Goal: Task Accomplishment & Management: Manage account settings

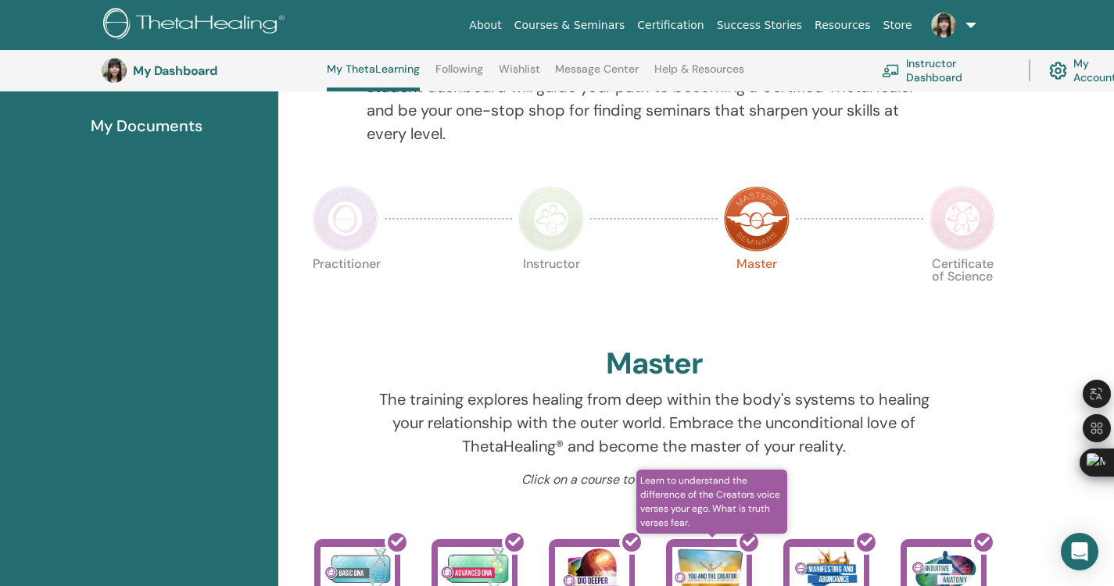
scroll to position [276, 0]
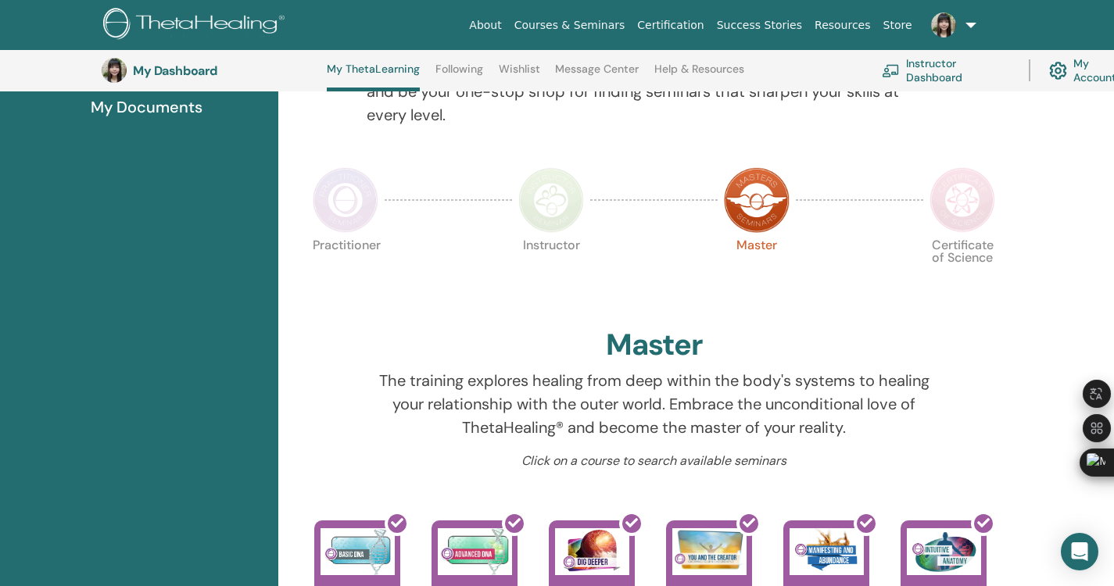
click at [977, 199] on img at bounding box center [962, 200] width 66 height 66
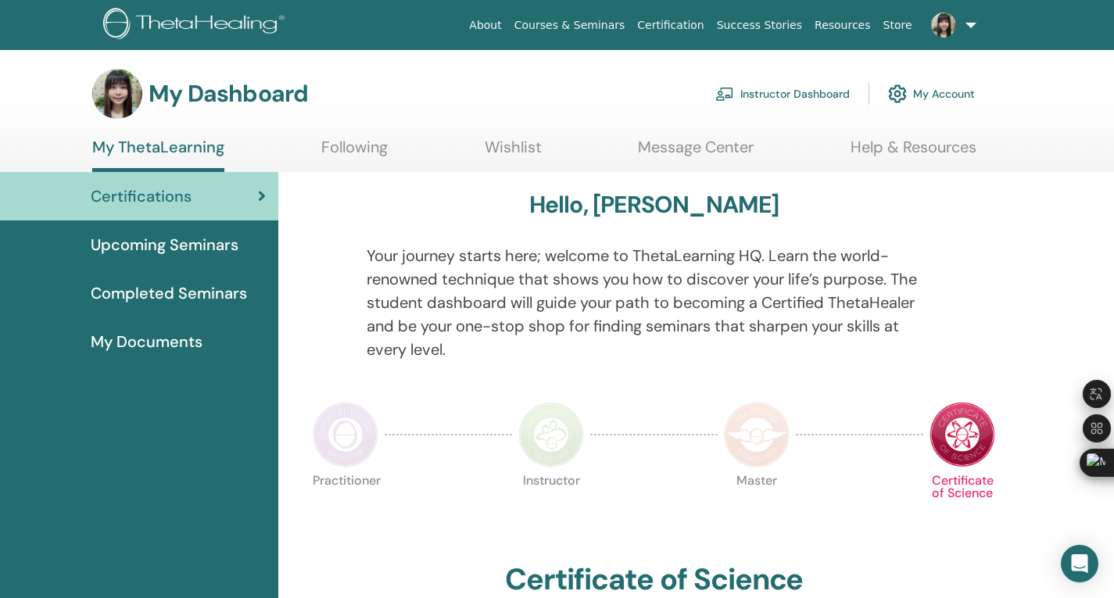
click at [895, 93] on img at bounding box center [897, 93] width 19 height 27
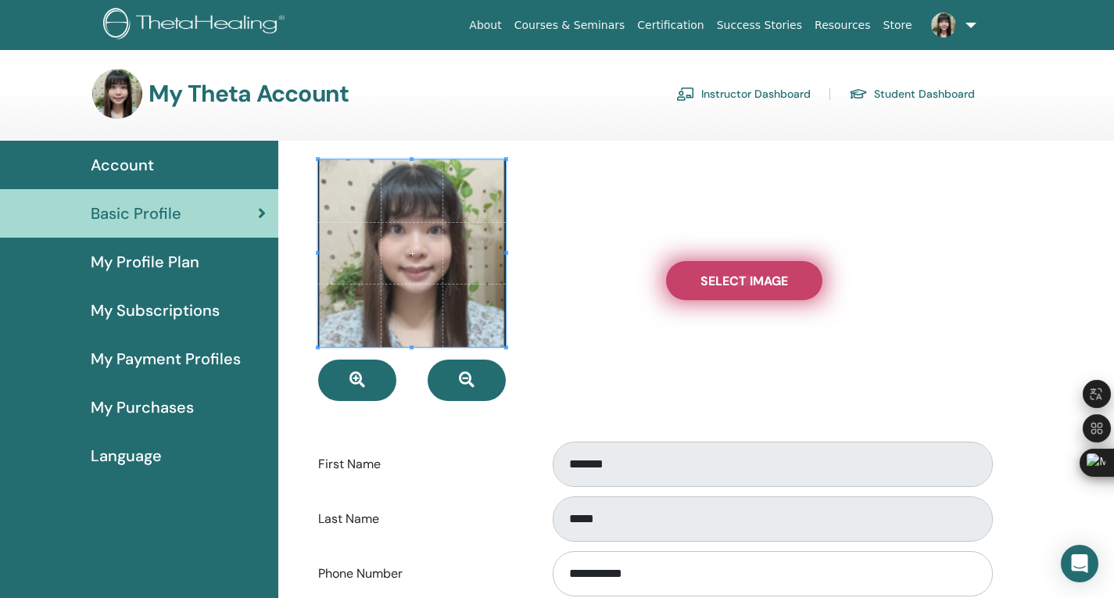
click at [715, 285] on span "Select Image" at bounding box center [744, 281] width 88 height 16
click at [734, 285] on input "Select Image" at bounding box center [744, 280] width 20 height 11
type input "**********"
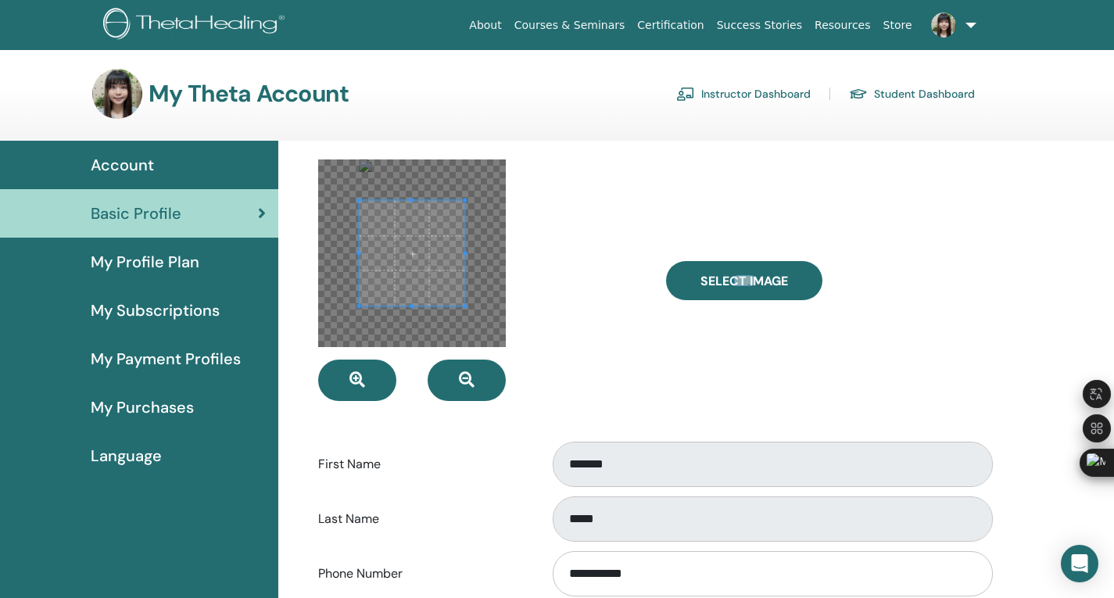
click at [427, 173] on div at bounding box center [412, 253] width 188 height 188
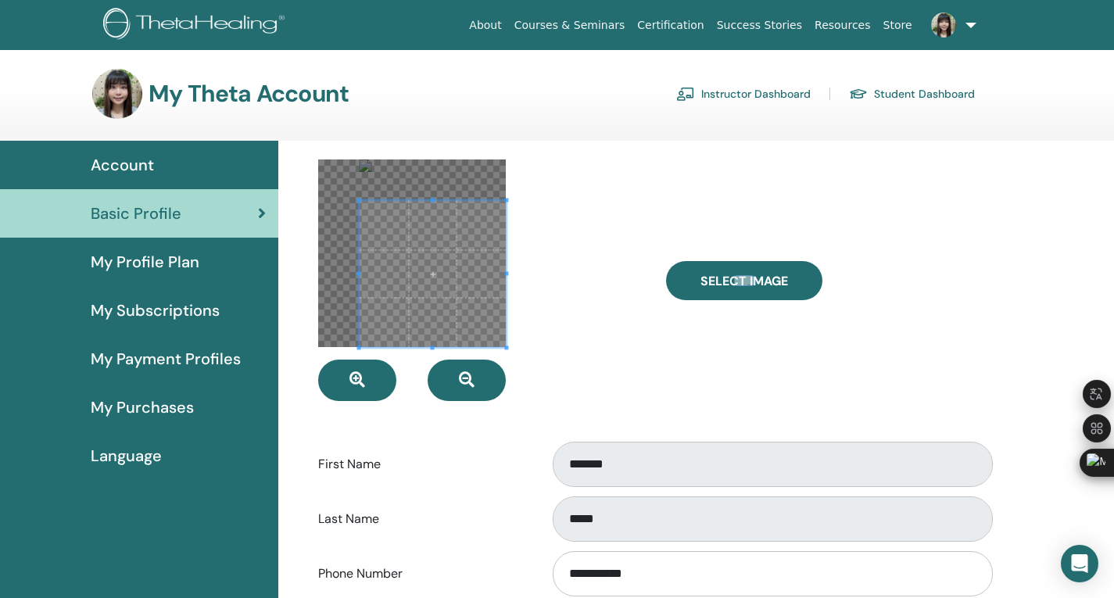
click at [504, 367] on div at bounding box center [479, 279] width 347 height 241
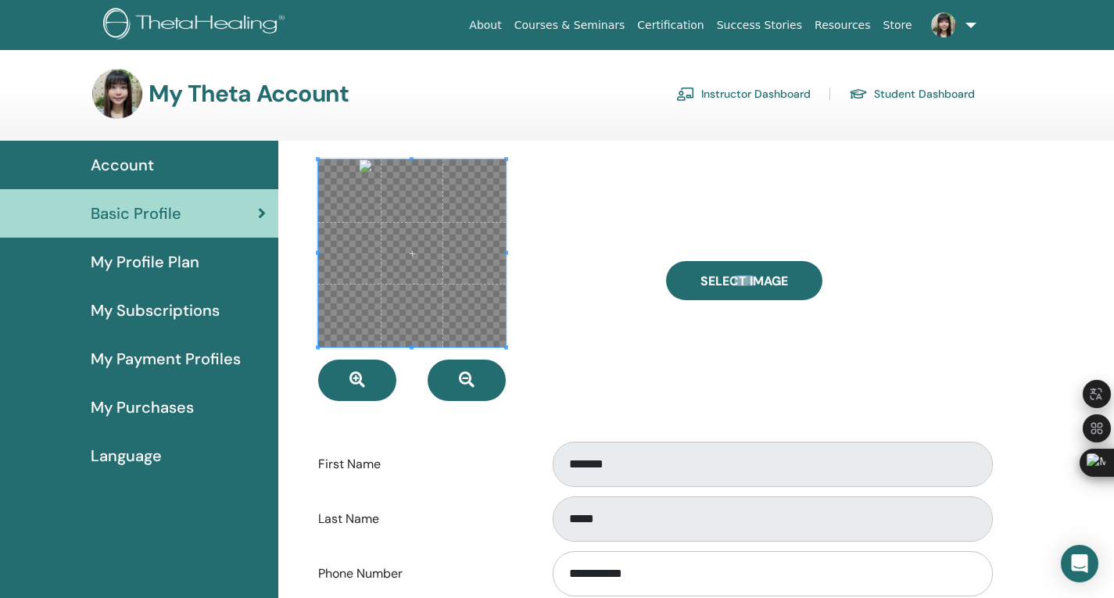
click at [325, 159] on div at bounding box center [412, 253] width 188 height 188
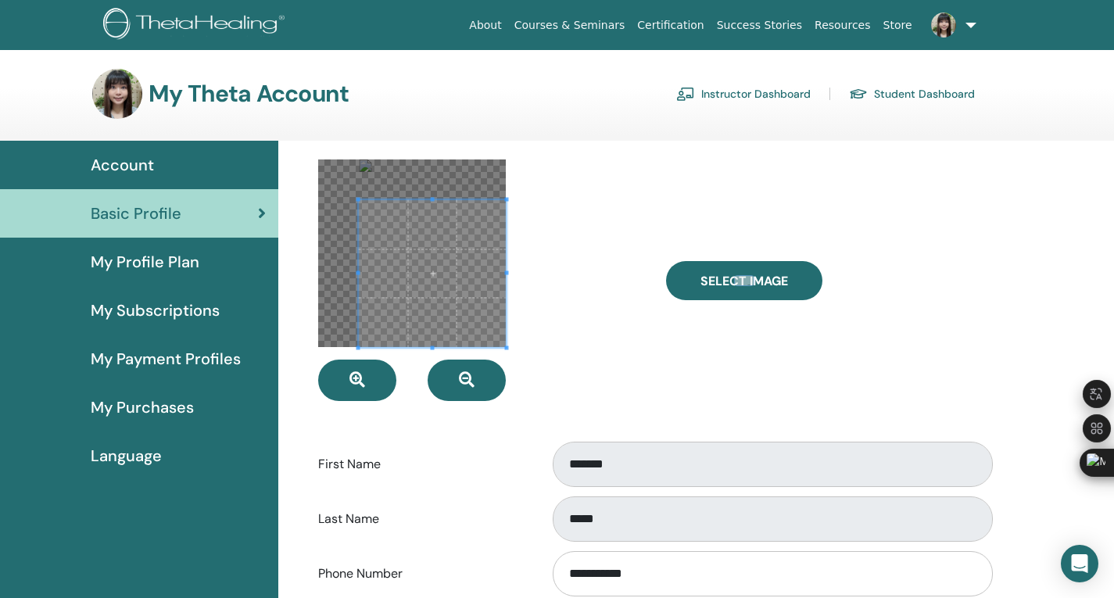
click at [382, 200] on div at bounding box center [433, 274] width 148 height 148
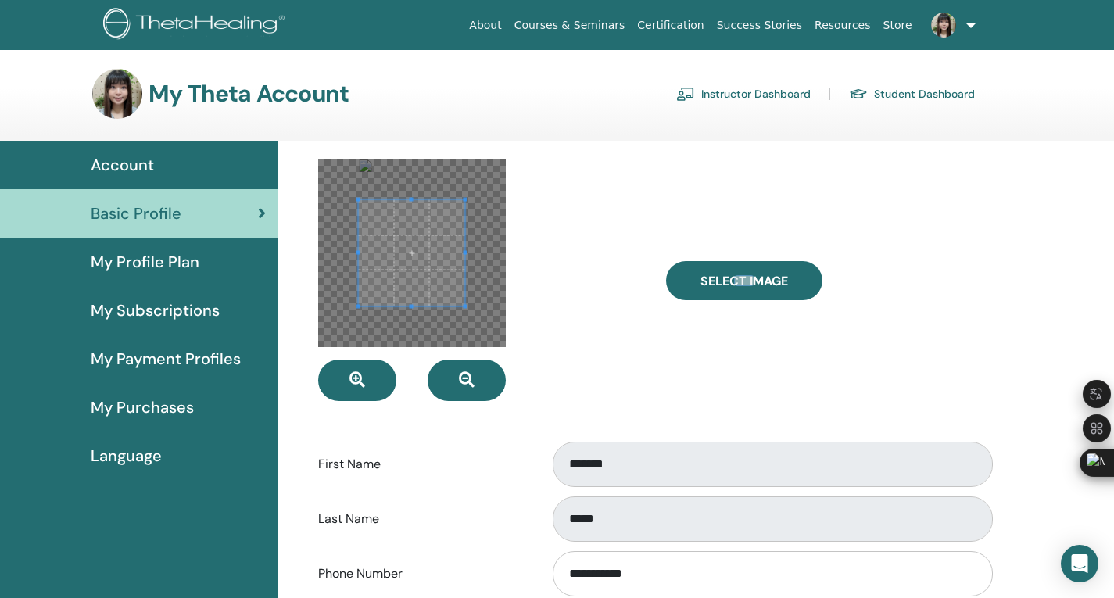
click at [464, 317] on div at bounding box center [412, 253] width 188 height 188
click at [425, 251] on span at bounding box center [412, 241] width 106 height 106
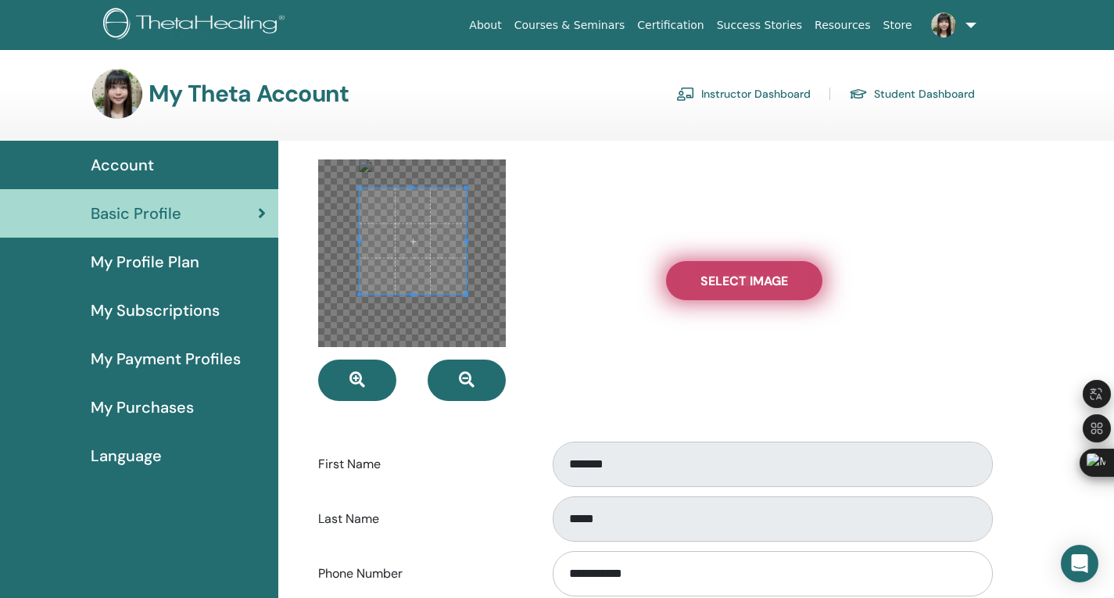
click at [740, 275] on span "Select Image" at bounding box center [744, 281] width 88 height 16
click at [740, 275] on input "Select Image" at bounding box center [744, 280] width 20 height 11
click at [760, 286] on span "Select Image" at bounding box center [744, 281] width 88 height 16
click at [754, 286] on input "Select Image" at bounding box center [744, 280] width 20 height 11
type input "**********"
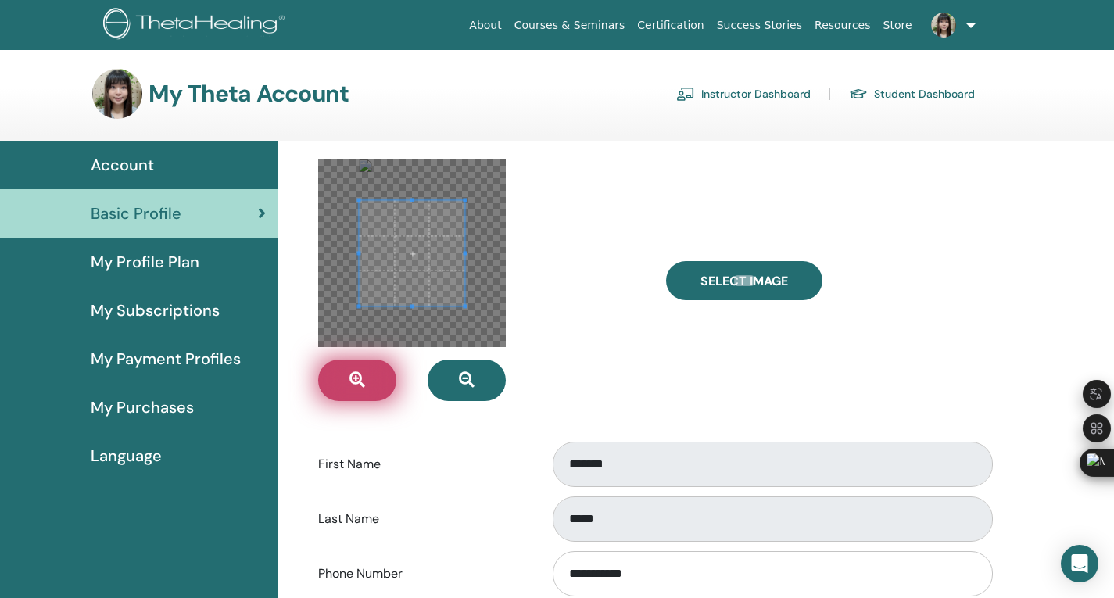
click at [358, 384] on icon "button" at bounding box center [357, 380] width 16 height 16
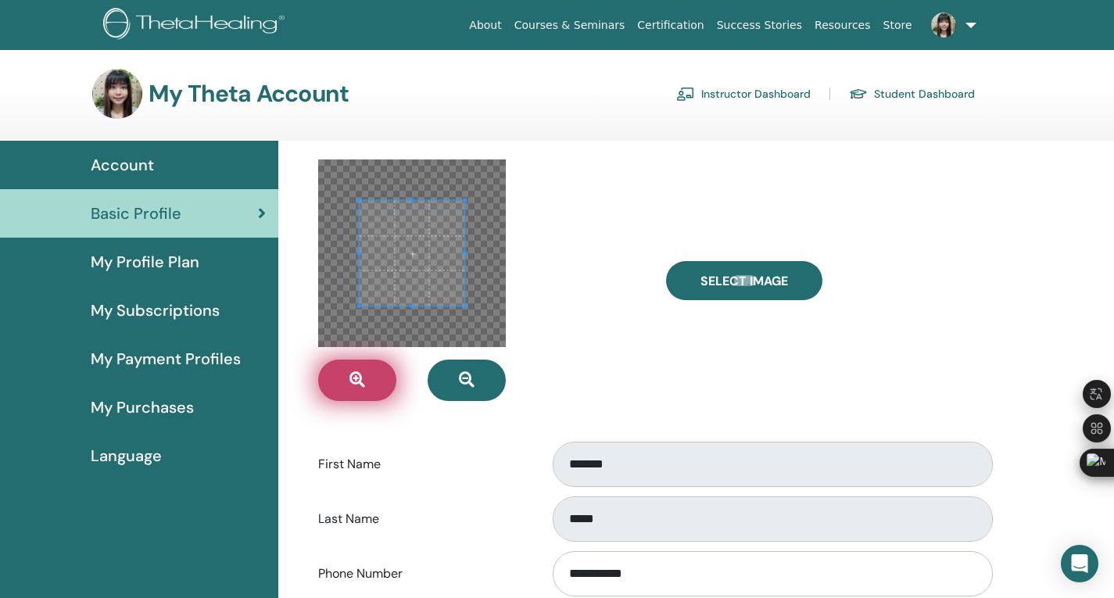
click at [358, 384] on icon "button" at bounding box center [357, 380] width 16 height 16
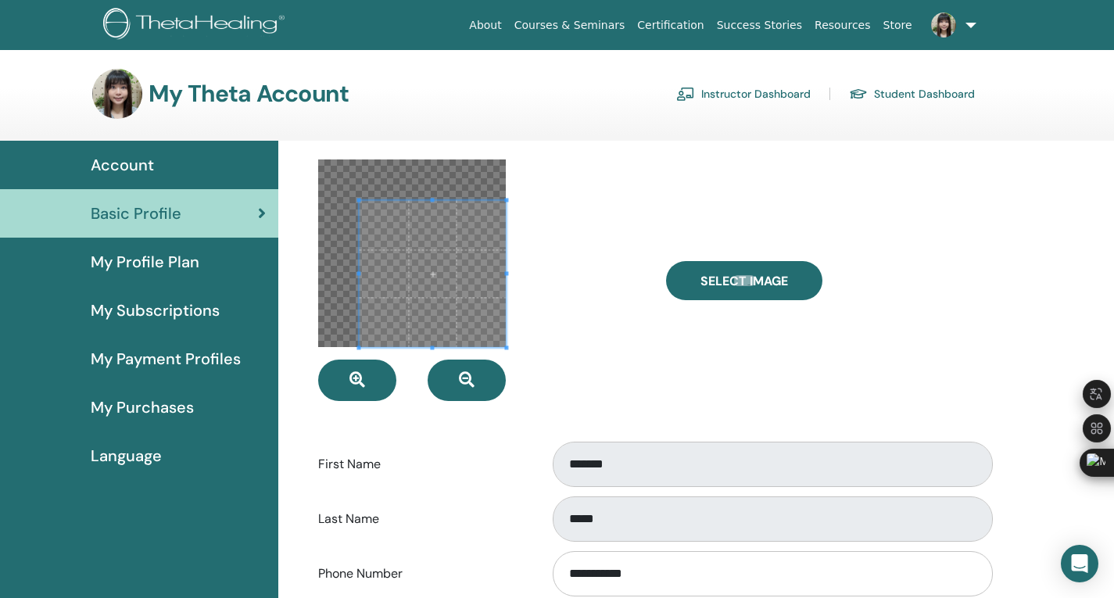
click at [529, 356] on div at bounding box center [479, 279] width 347 height 241
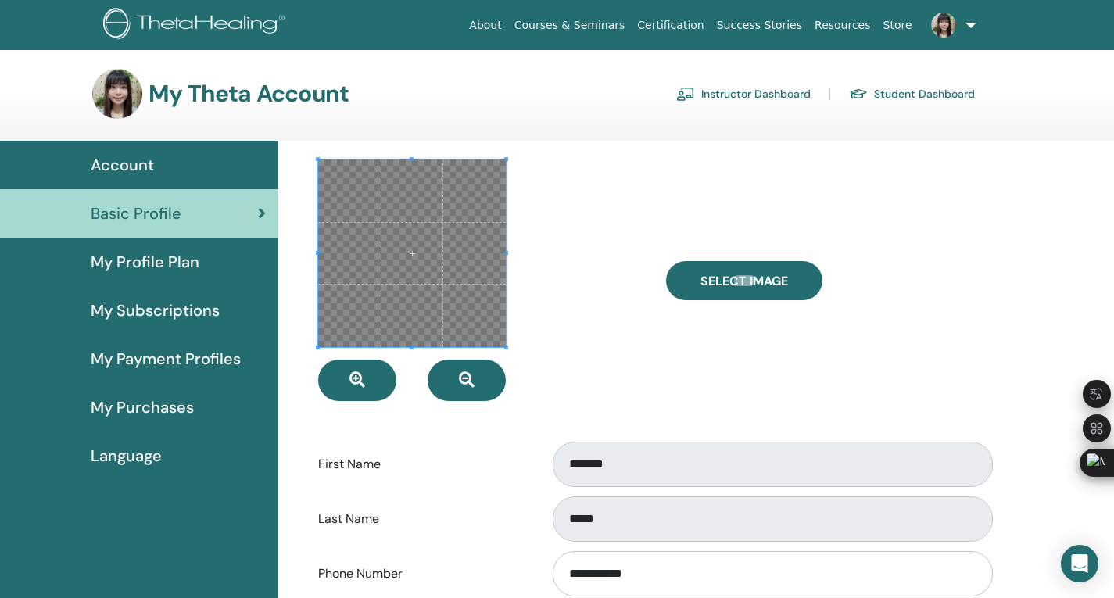
click at [400, 314] on span at bounding box center [412, 253] width 188 height 188
click at [408, 299] on span at bounding box center [412, 253] width 188 height 188
click at [384, 368] on button "button" at bounding box center [357, 379] width 78 height 41
click at [420, 302] on span at bounding box center [412, 253] width 188 height 188
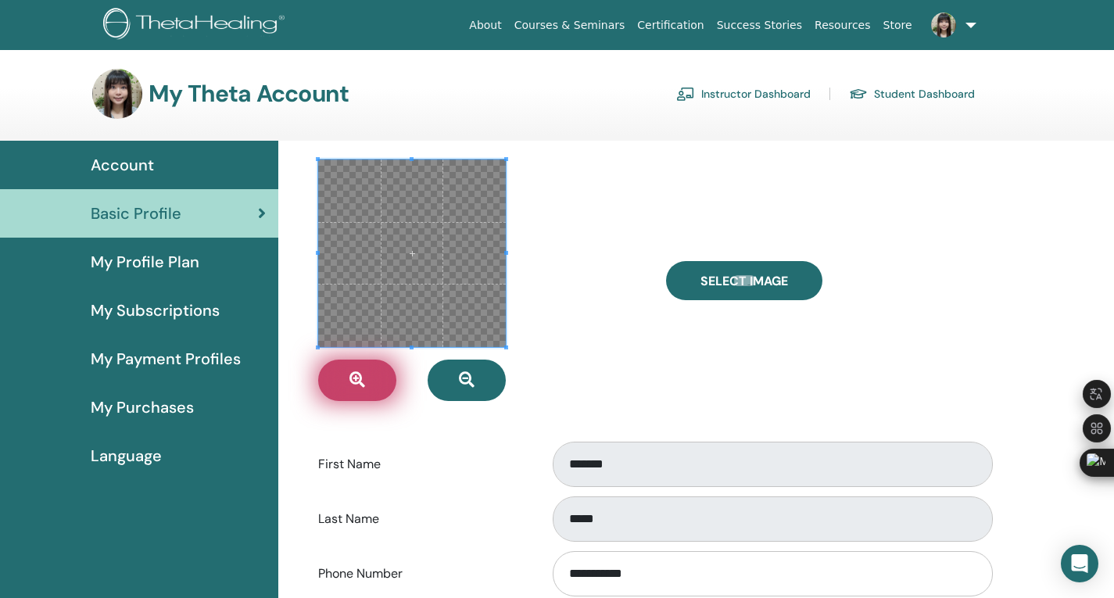
click at [370, 373] on button "button" at bounding box center [357, 379] width 78 height 41
click at [431, 328] on span at bounding box center [412, 253] width 188 height 188
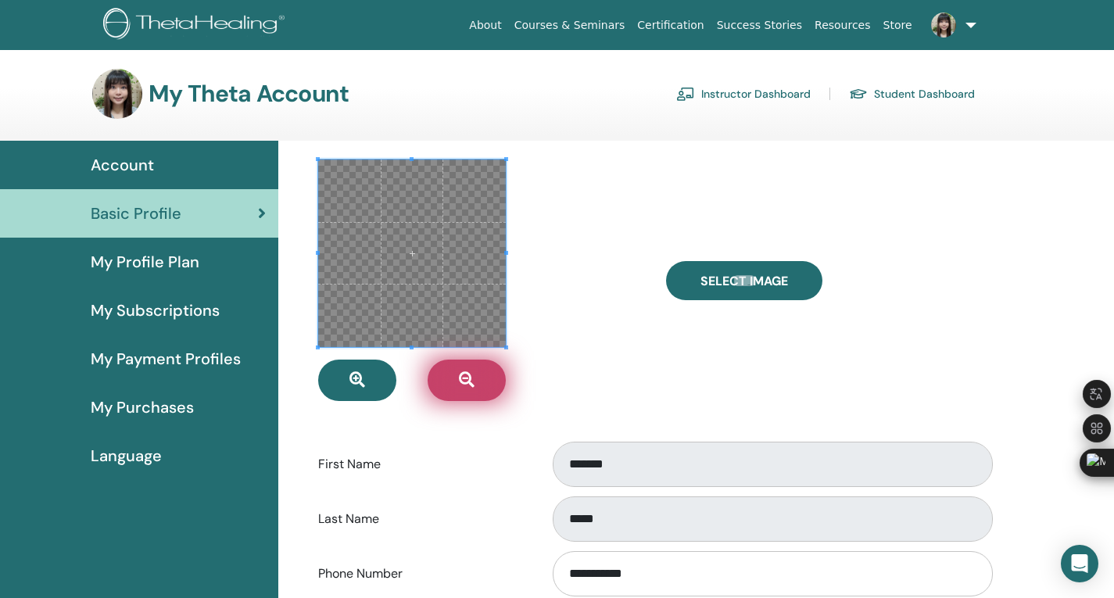
click at [488, 379] on button "button" at bounding box center [466, 379] width 78 height 41
click at [459, 294] on span at bounding box center [412, 253] width 188 height 188
click at [469, 302] on span at bounding box center [412, 253] width 188 height 188
click at [622, 351] on div at bounding box center [479, 279] width 347 height 241
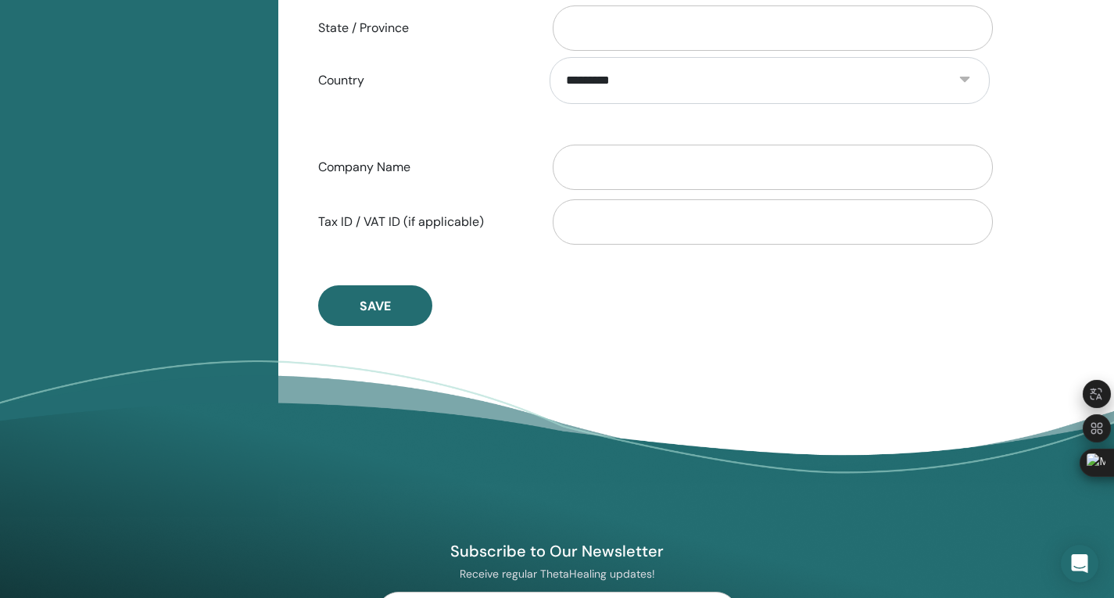
scroll to position [816, 0]
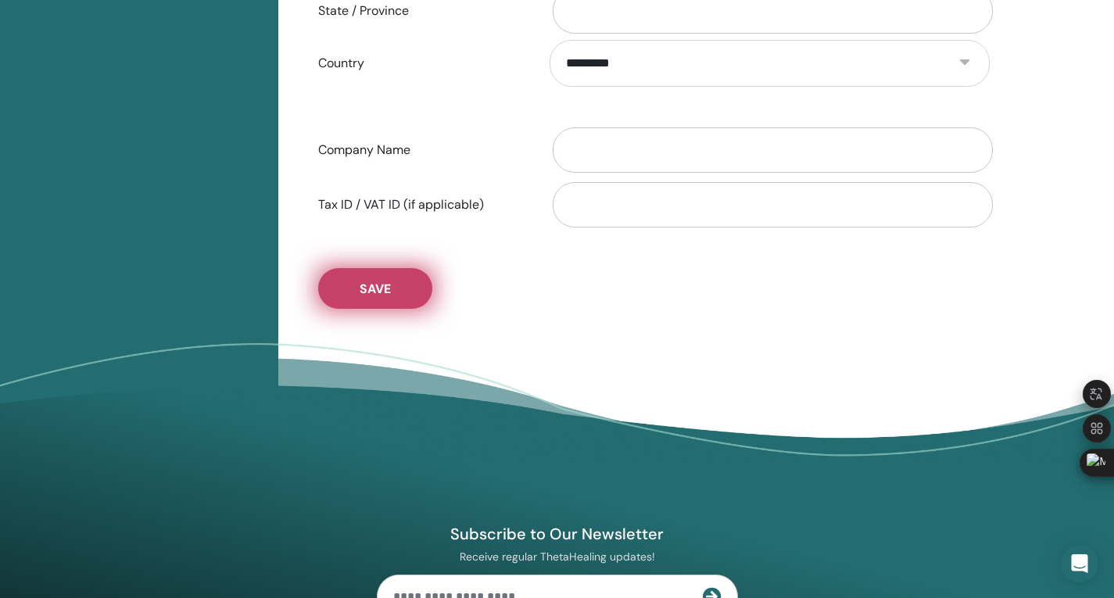
click at [380, 285] on span "Save" at bounding box center [374, 289] width 31 height 16
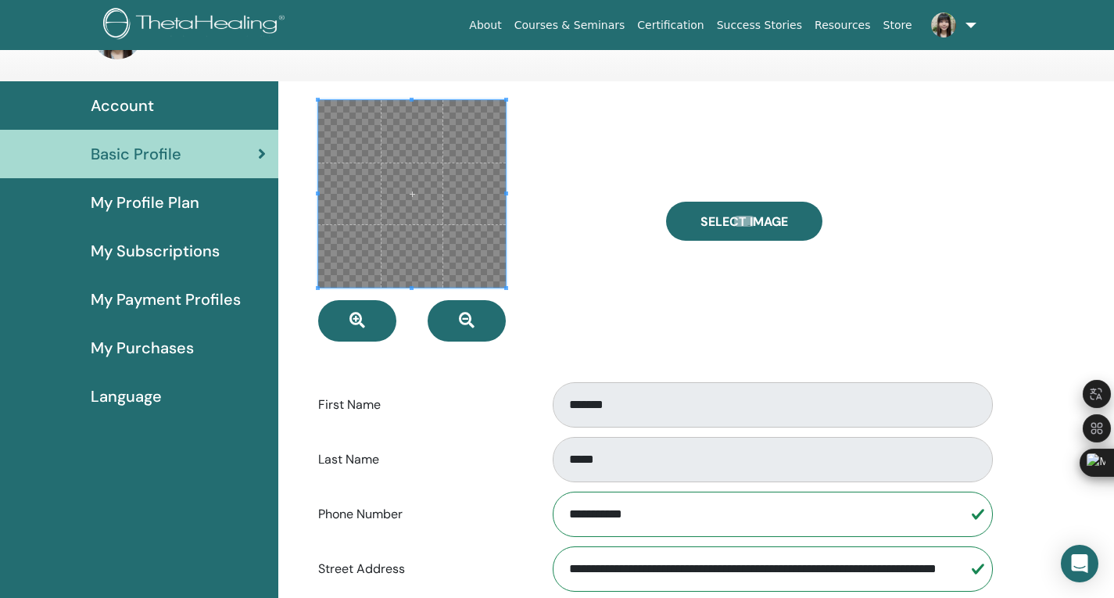
scroll to position [0, 0]
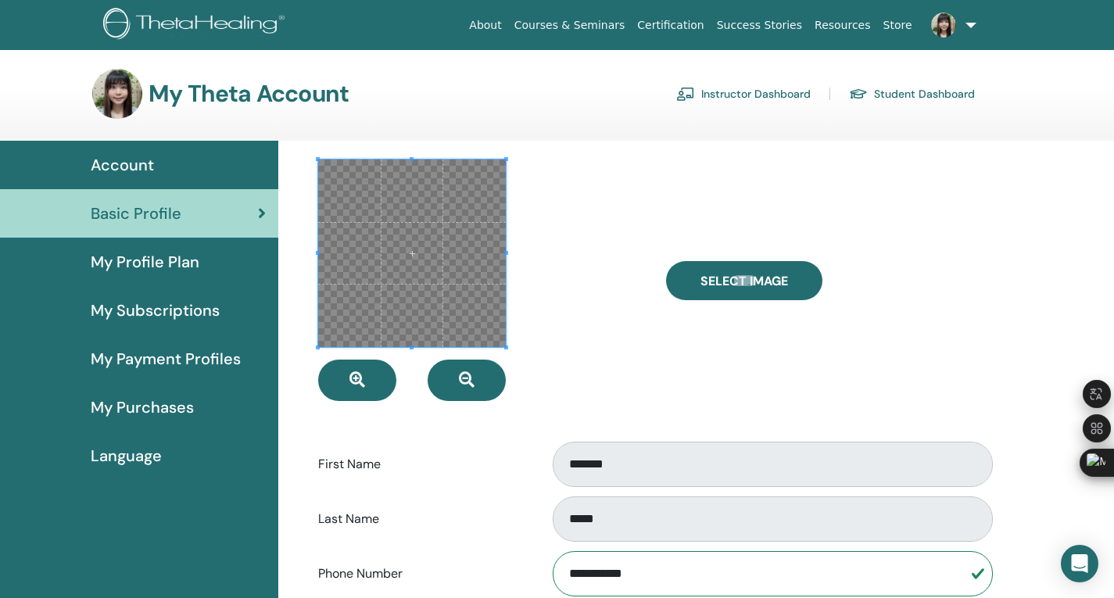
click at [767, 90] on link "Instructor Dashboard" at bounding box center [743, 93] width 134 height 25
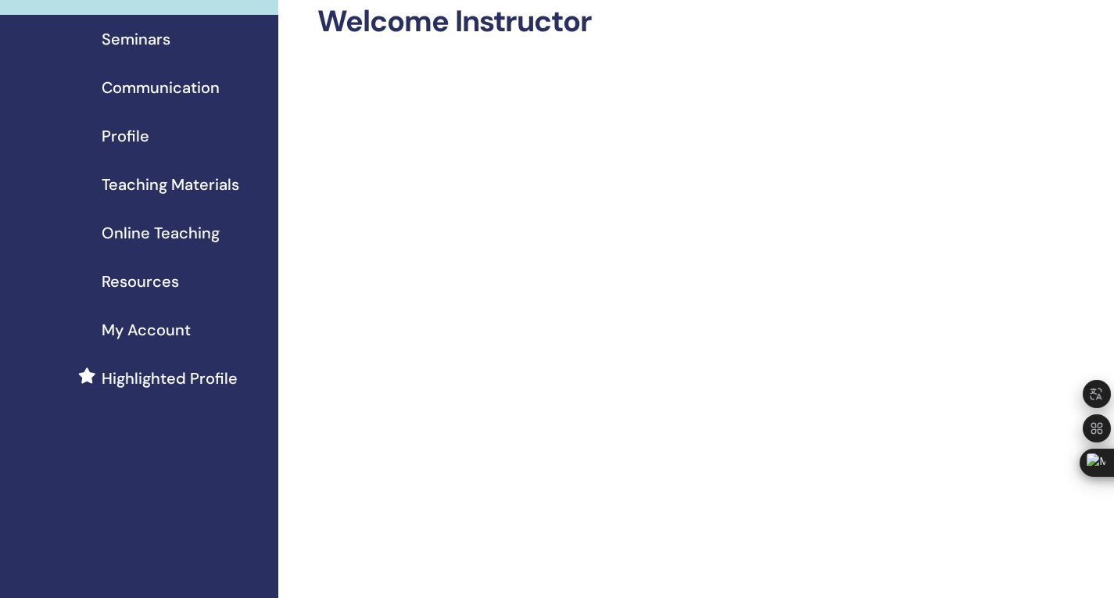
scroll to position [234, 0]
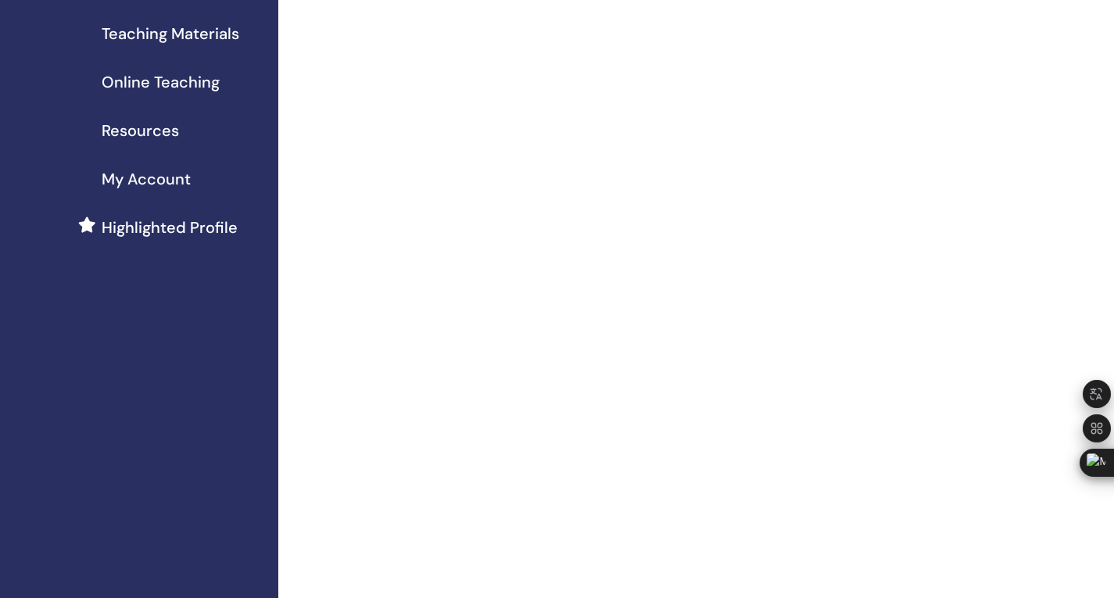
click at [166, 220] on span "Highlighted Profile" at bounding box center [170, 227] width 136 height 23
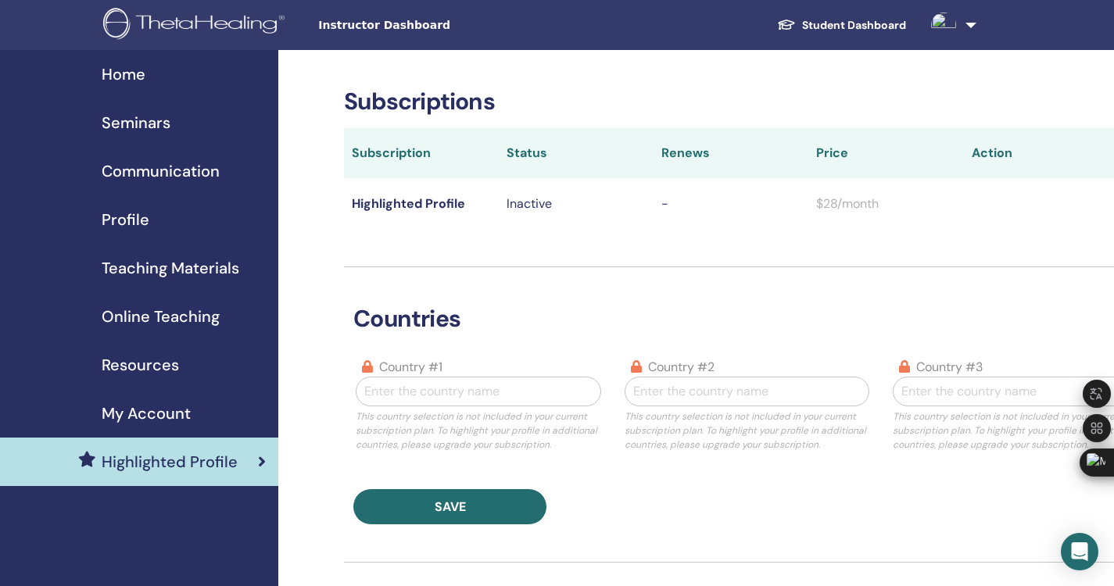
click at [428, 383] on div at bounding box center [477, 392] width 227 height 22
type input "*"
type input "*********"
click at [402, 390] on div at bounding box center [477, 392] width 227 height 22
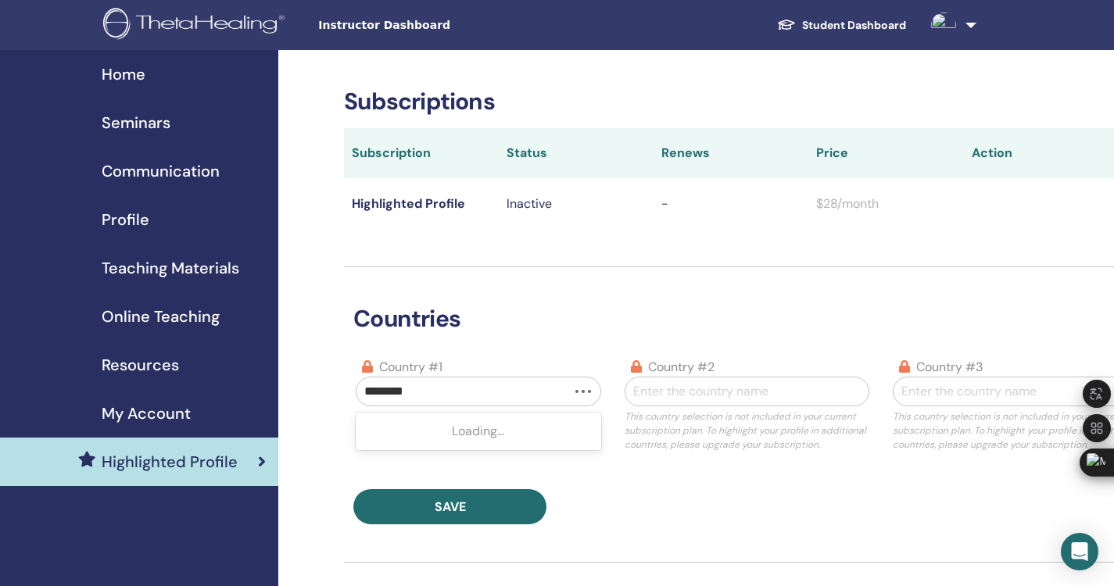
type input "*********"
click at [411, 438] on div "Hong Kong" at bounding box center [478, 431] width 245 height 31
click at [730, 379] on div "Enter the country name" at bounding box center [746, 391] width 243 height 28
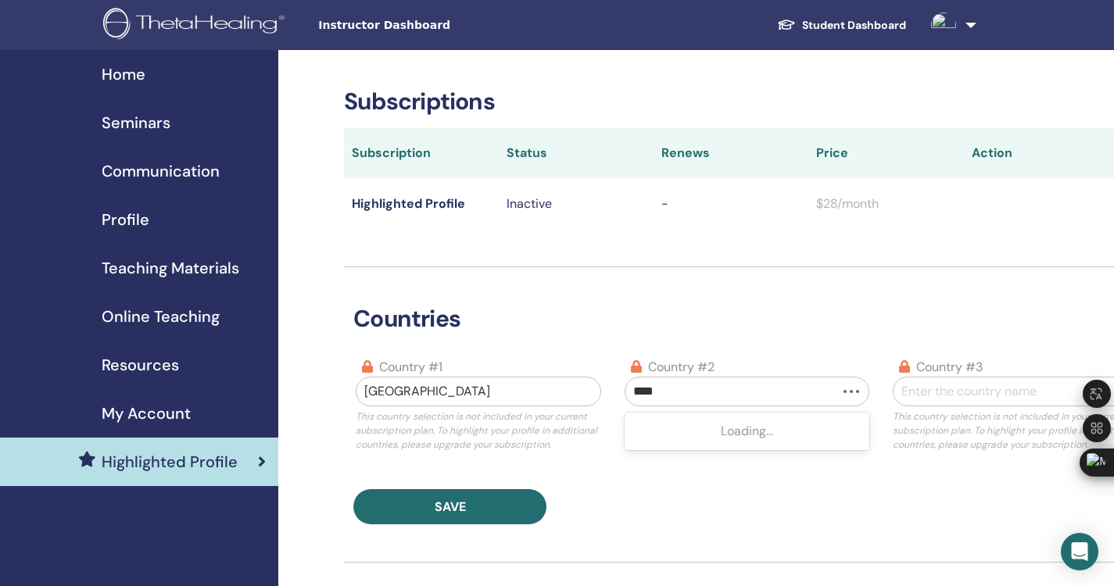
type input "*****"
click at [719, 438] on div "Macau" at bounding box center [746, 431] width 245 height 31
click at [984, 397] on div at bounding box center [1014, 392] width 227 height 22
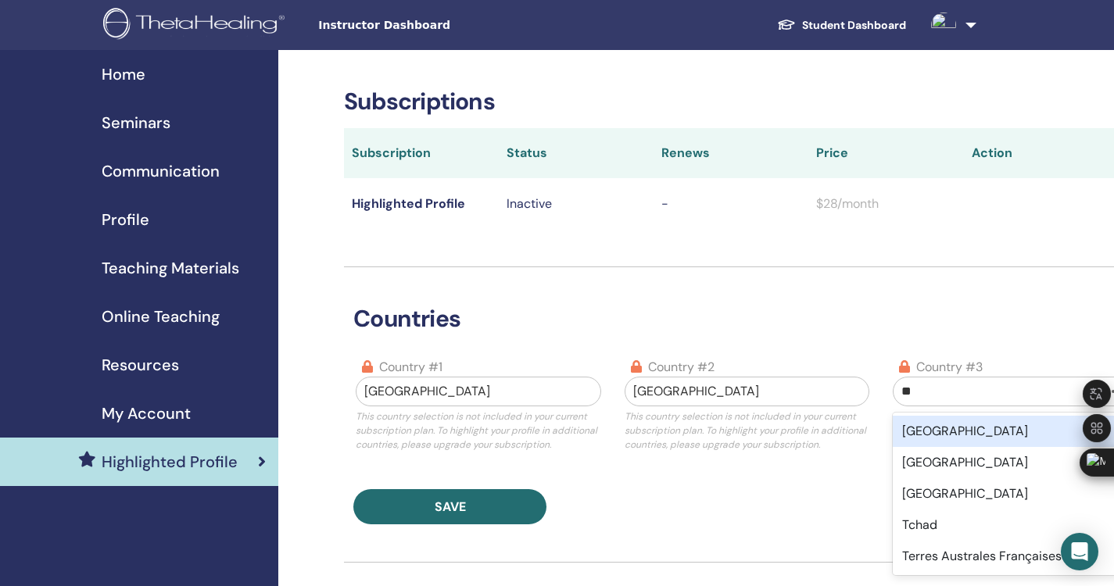
type input "*"
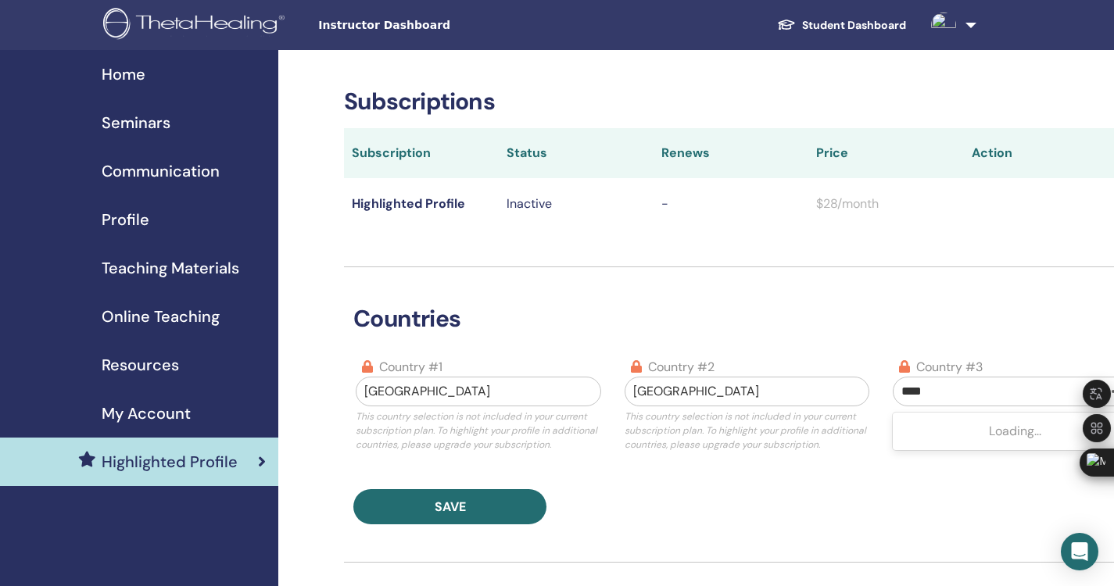
type input "*****"
click at [964, 436] on div "China" at bounding box center [1014, 431] width 245 height 31
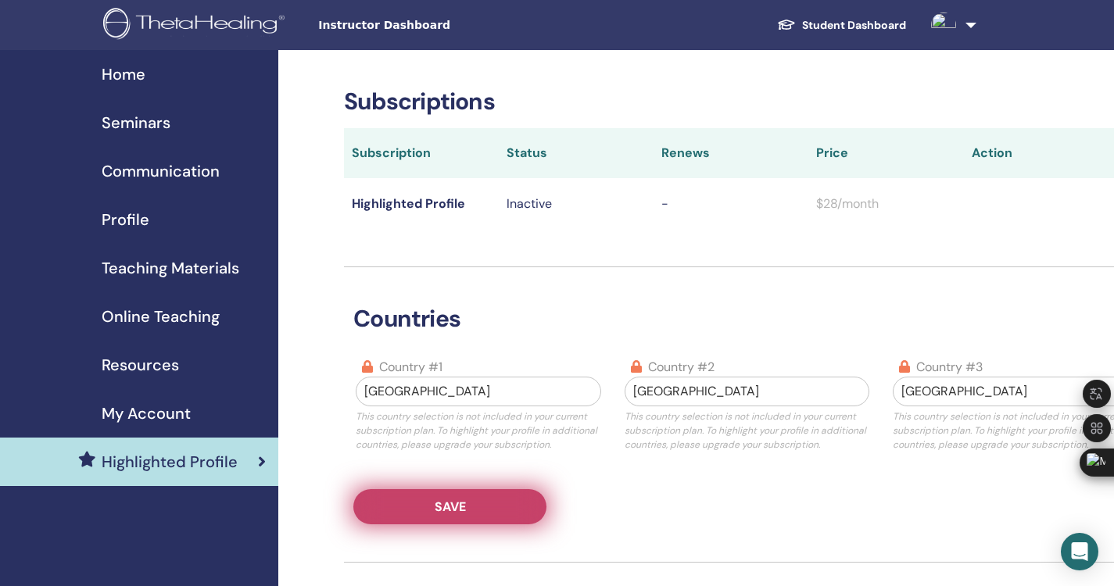
click at [452, 510] on span "Save" at bounding box center [450, 507] width 31 height 16
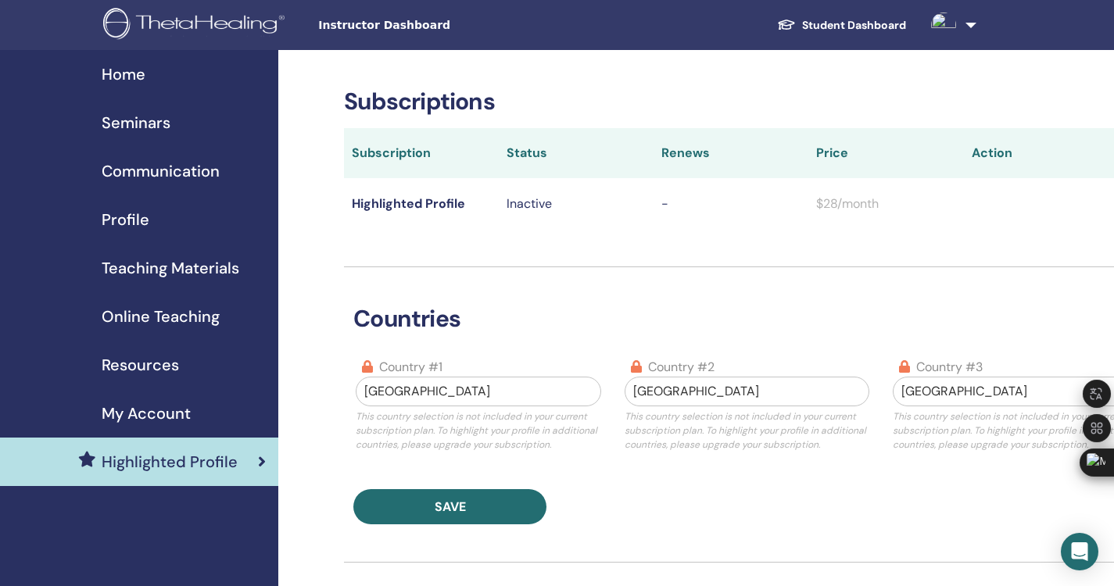
click at [524, 206] on p "Inactive" at bounding box center [575, 204] width 139 height 19
click at [735, 325] on h3 "countries" at bounding box center [746, 319] width 805 height 28
click at [117, 220] on span "Profile" at bounding box center [126, 219] width 48 height 23
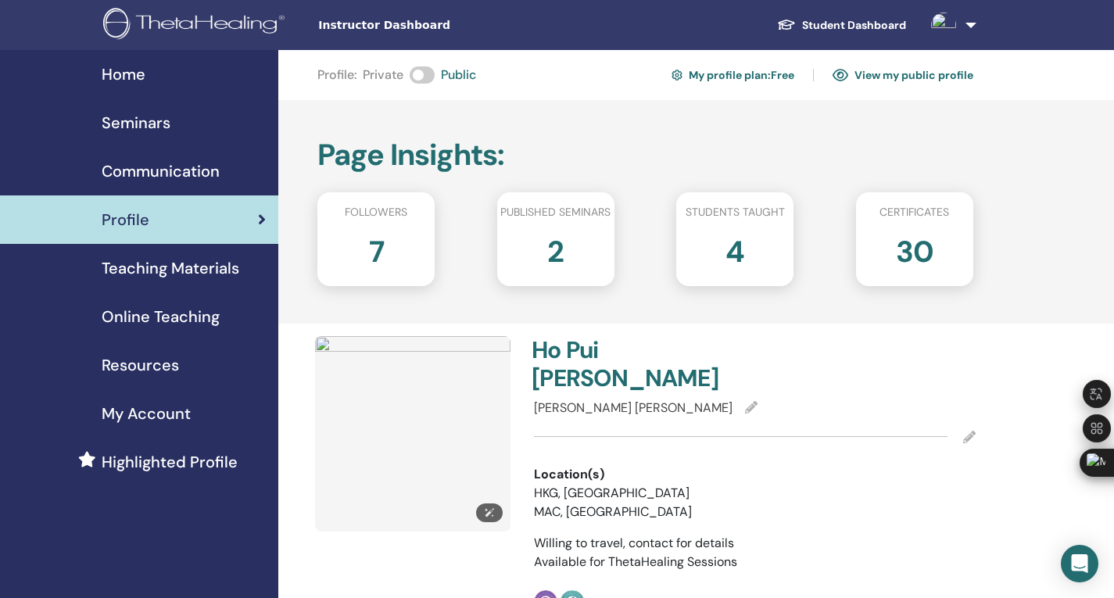
click at [402, 428] on img at bounding box center [412, 433] width 195 height 195
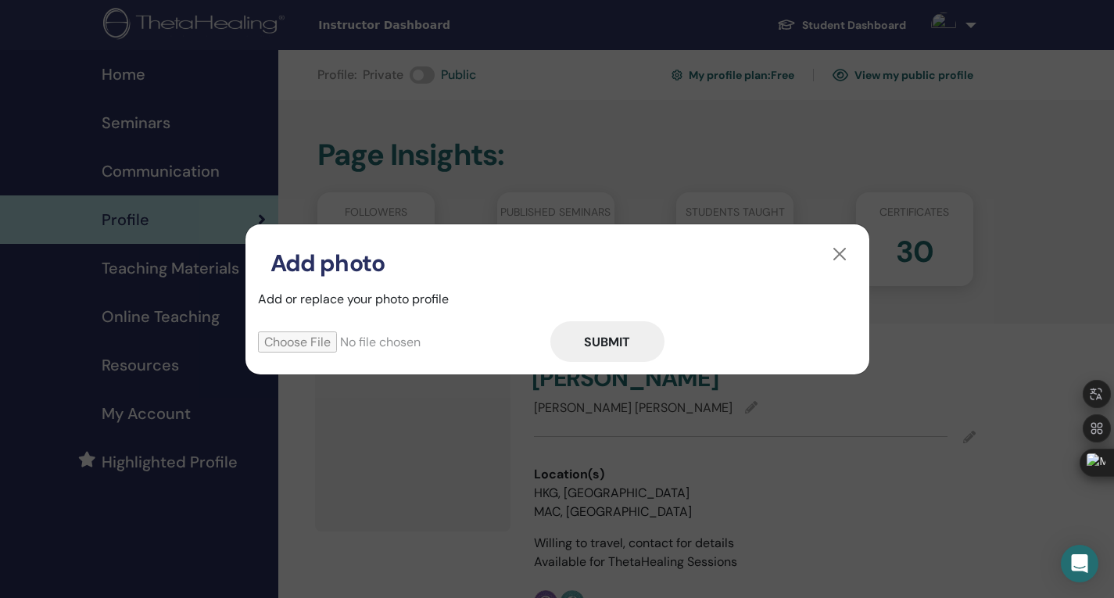
click at [299, 344] on input "file" at bounding box center [404, 341] width 292 height 21
type input "**********"
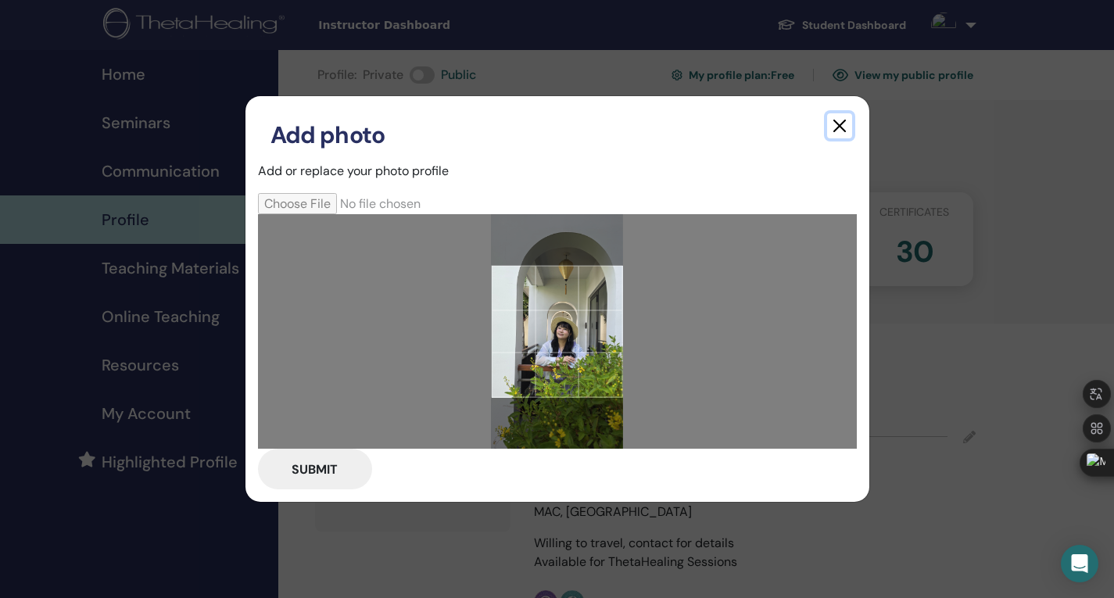
click at [837, 125] on button "button" at bounding box center [839, 125] width 25 height 25
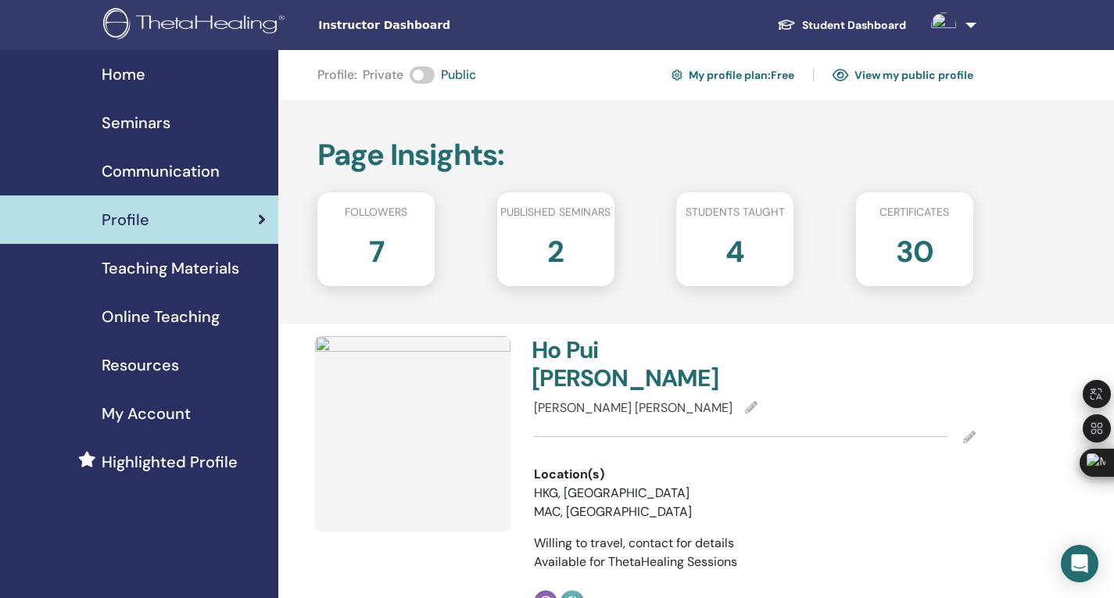
click at [373, 246] on h2 "7" at bounding box center [376, 249] width 15 height 44
click at [137, 63] on span "Home" at bounding box center [124, 74] width 44 height 23
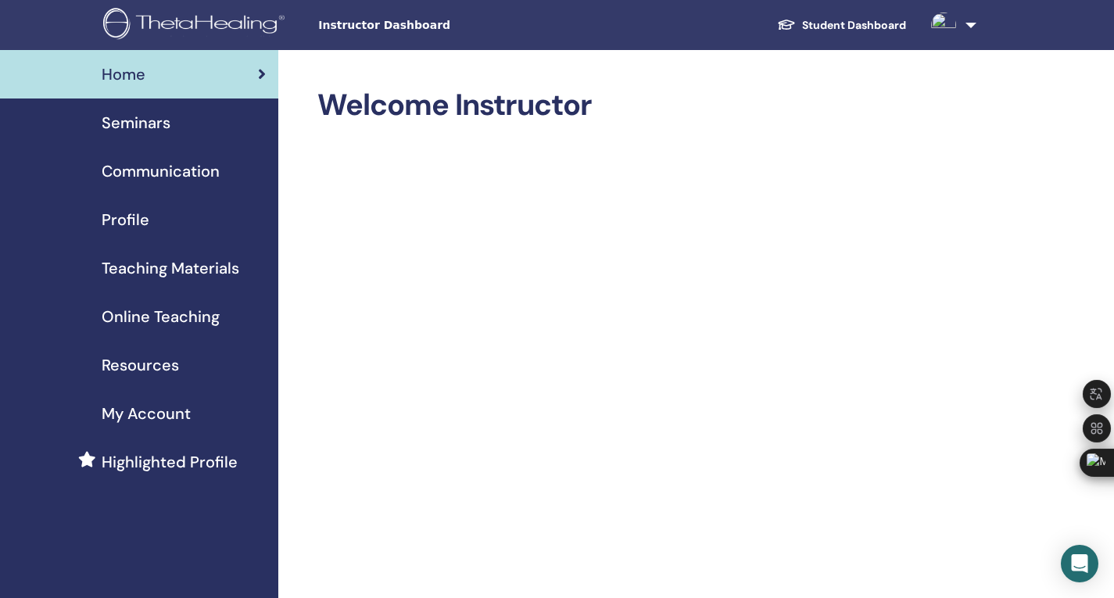
click at [120, 223] on span "Profile" at bounding box center [126, 219] width 48 height 23
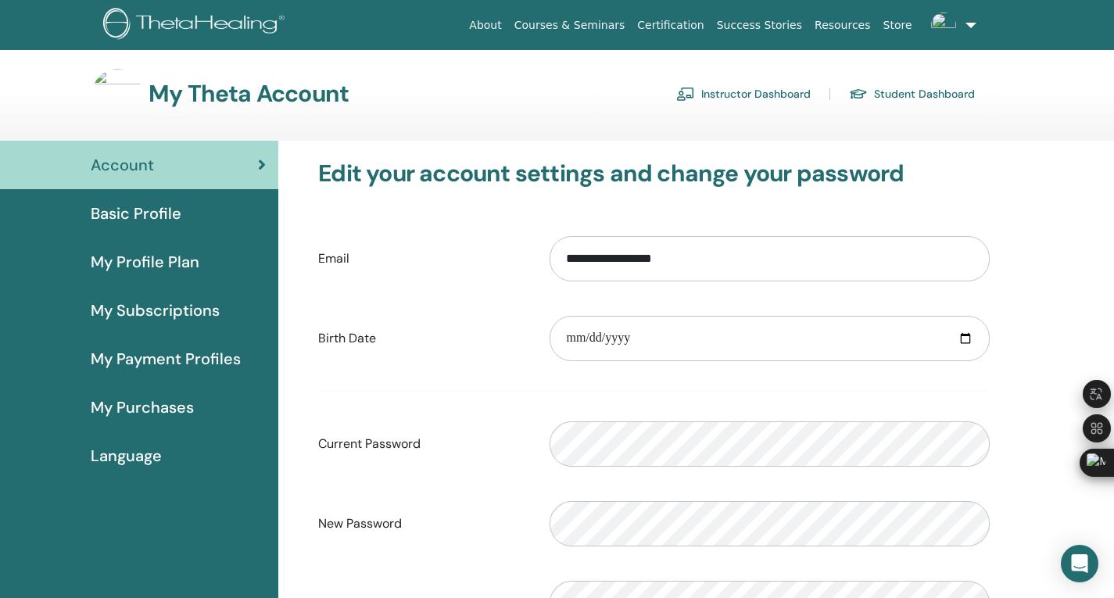
click at [349, 286] on div "**********" at bounding box center [653, 258] width 695 height 67
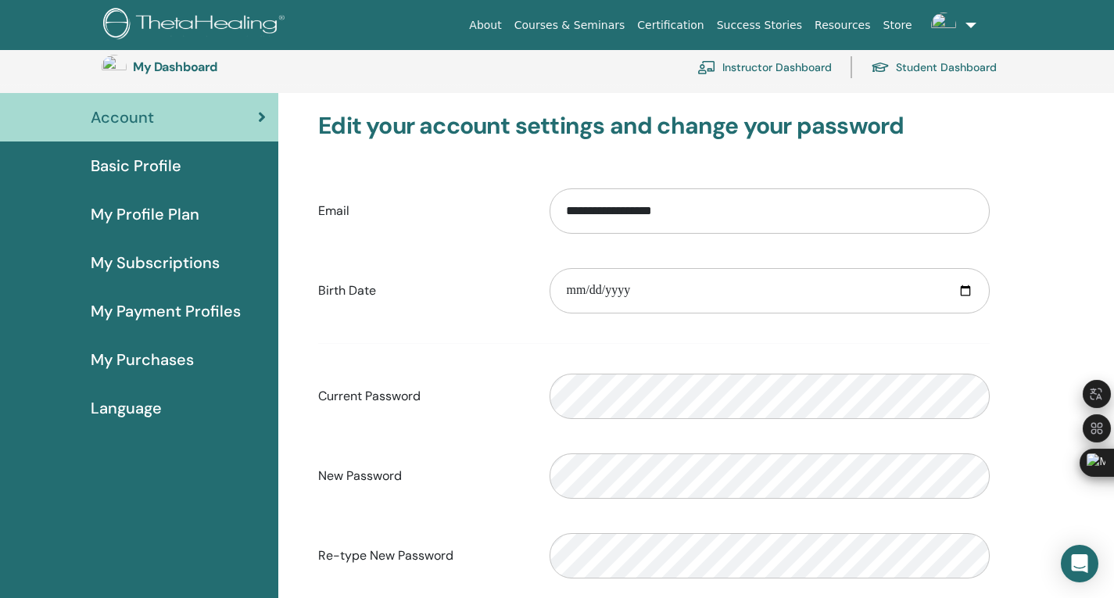
scroll to position [269, 0]
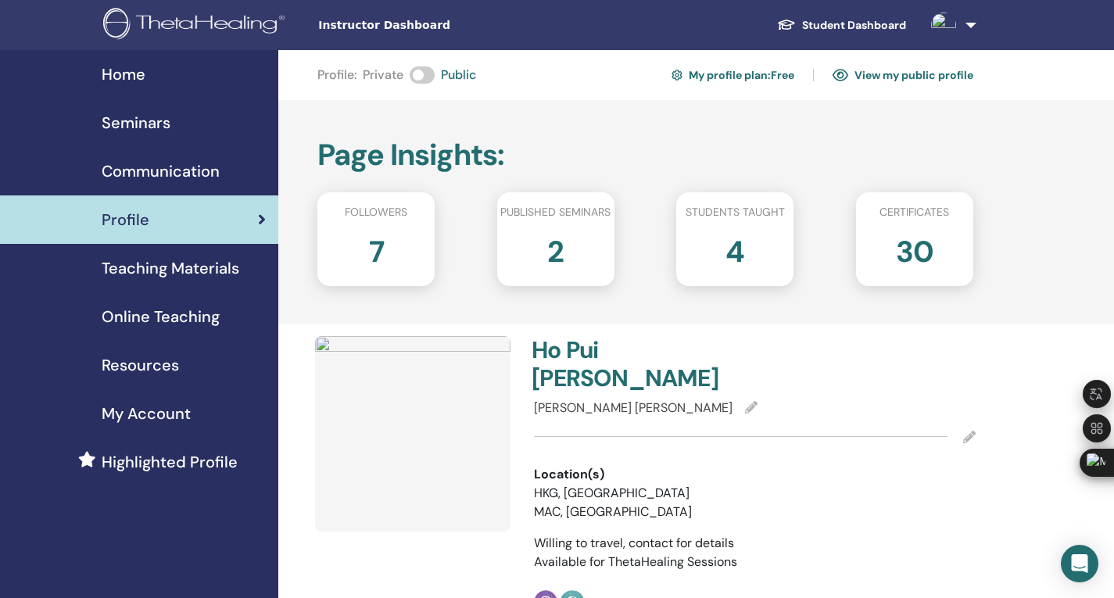
click at [147, 211] on div "Profile" at bounding box center [139, 219] width 253 height 23
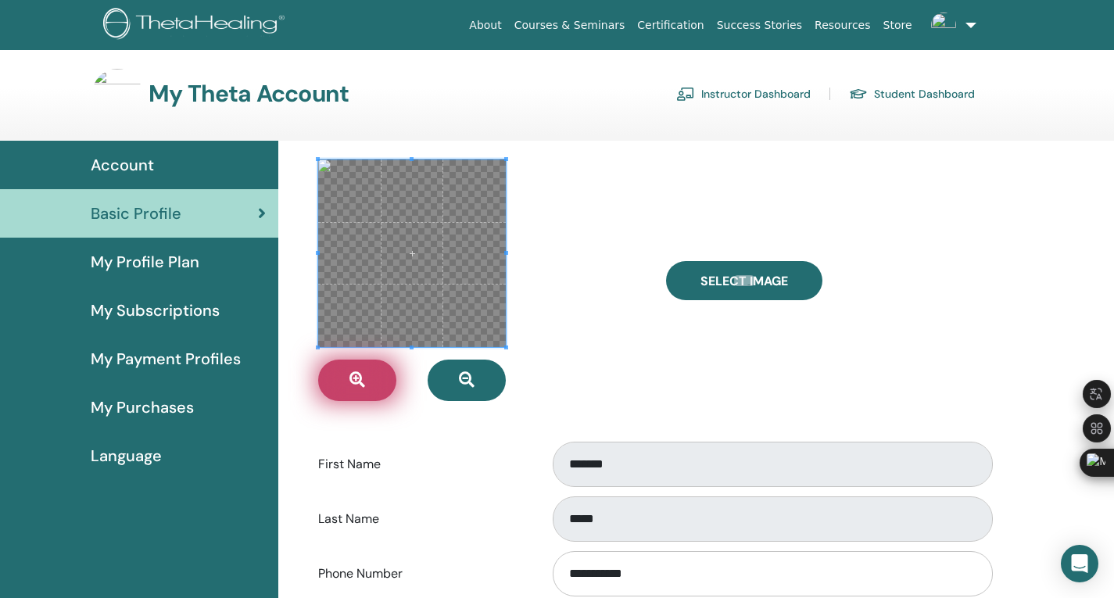
click at [359, 374] on icon "button" at bounding box center [357, 380] width 16 height 16
drag, startPoint x: 510, startPoint y: 270, endPoint x: 499, endPoint y: 200, distance: 70.3
click at [499, 199] on div at bounding box center [479, 279] width 347 height 241
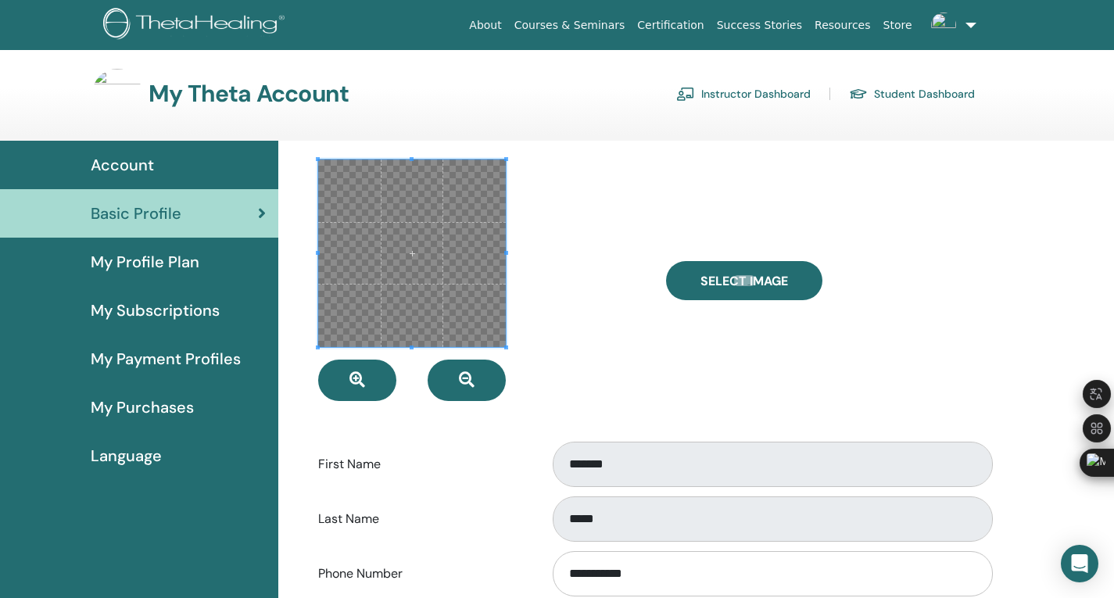
click at [408, 269] on span at bounding box center [412, 253] width 188 height 188
click at [478, 256] on span at bounding box center [412, 253] width 188 height 188
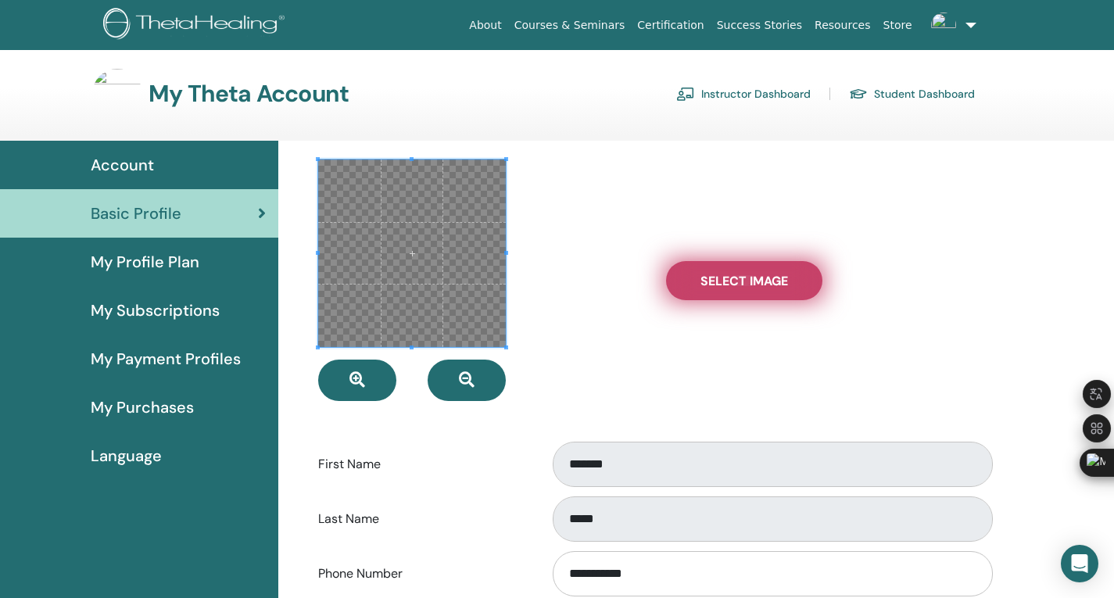
click at [774, 281] on span "Select Image" at bounding box center [744, 281] width 88 height 16
click at [754, 281] on input "Select Image" at bounding box center [744, 280] width 20 height 11
type input "**********"
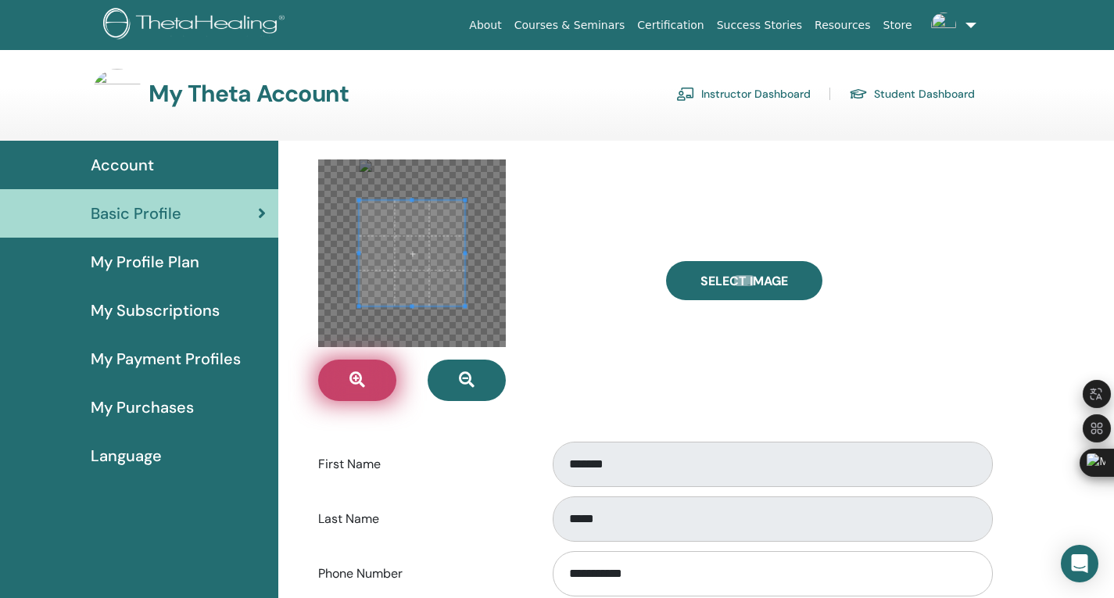
click at [367, 393] on button "button" at bounding box center [357, 379] width 78 height 41
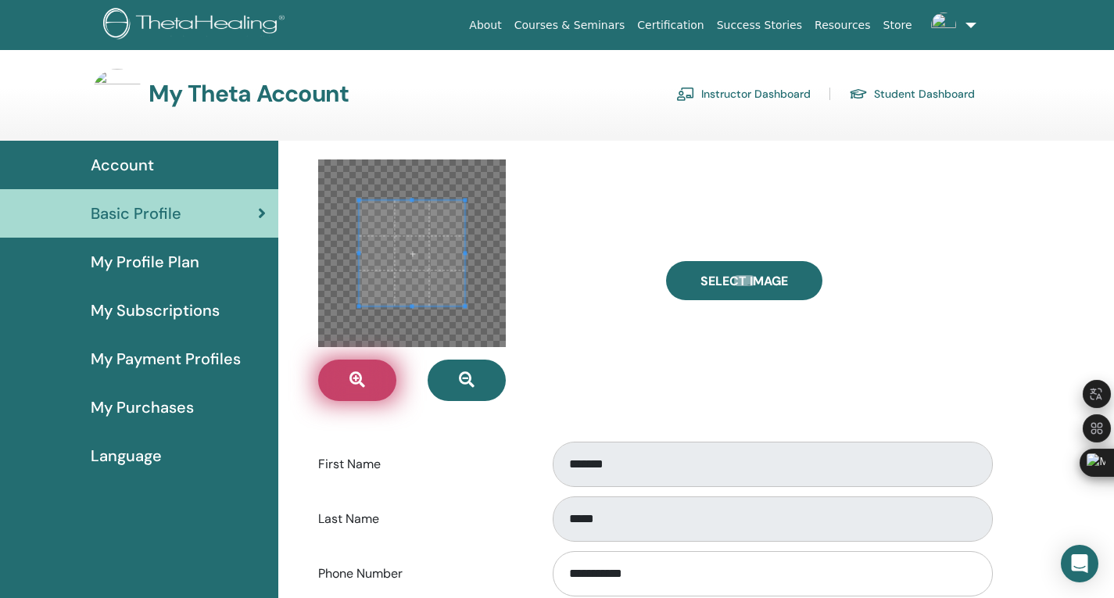
click at [367, 393] on button "button" at bounding box center [357, 379] width 78 height 41
click at [460, 305] on span at bounding box center [412, 307] width 106 height 4
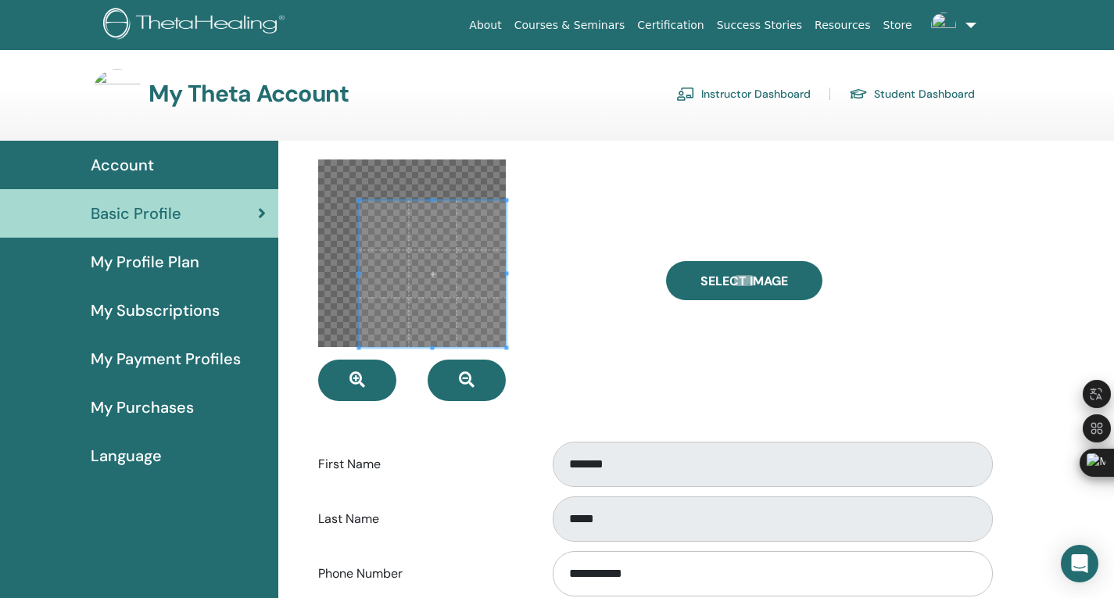
click at [526, 354] on div at bounding box center [479, 279] width 347 height 241
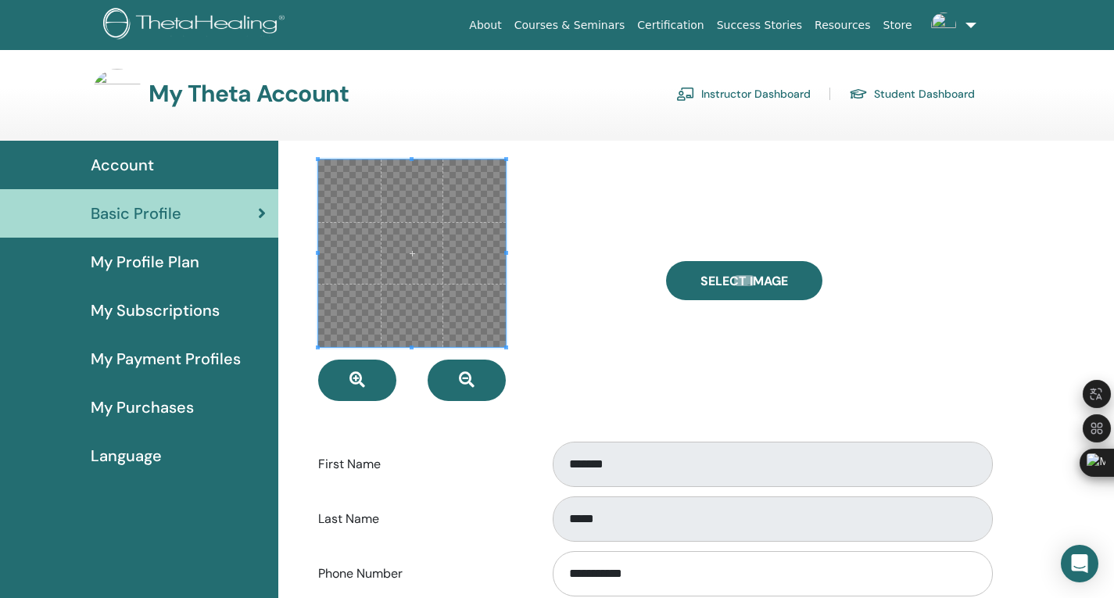
click at [364, 377] on icon "button" at bounding box center [357, 380] width 16 height 16
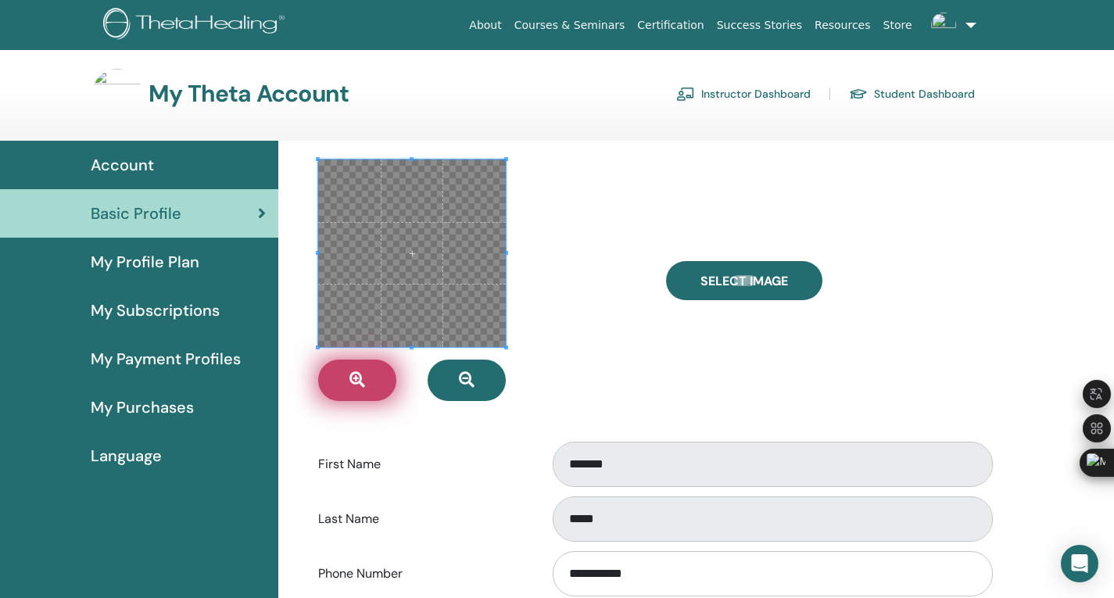
click at [364, 377] on icon "button" at bounding box center [357, 380] width 16 height 16
click at [442, 262] on span at bounding box center [412, 253] width 188 height 188
click at [712, 376] on div "Select Image" at bounding box center [827, 279] width 347 height 241
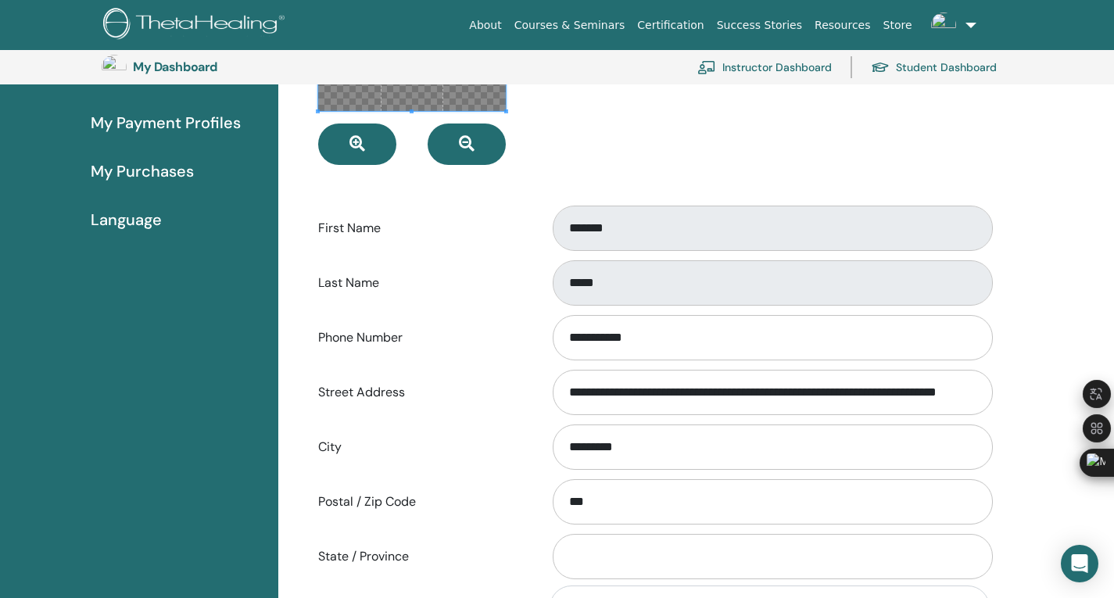
scroll to position [581, 0]
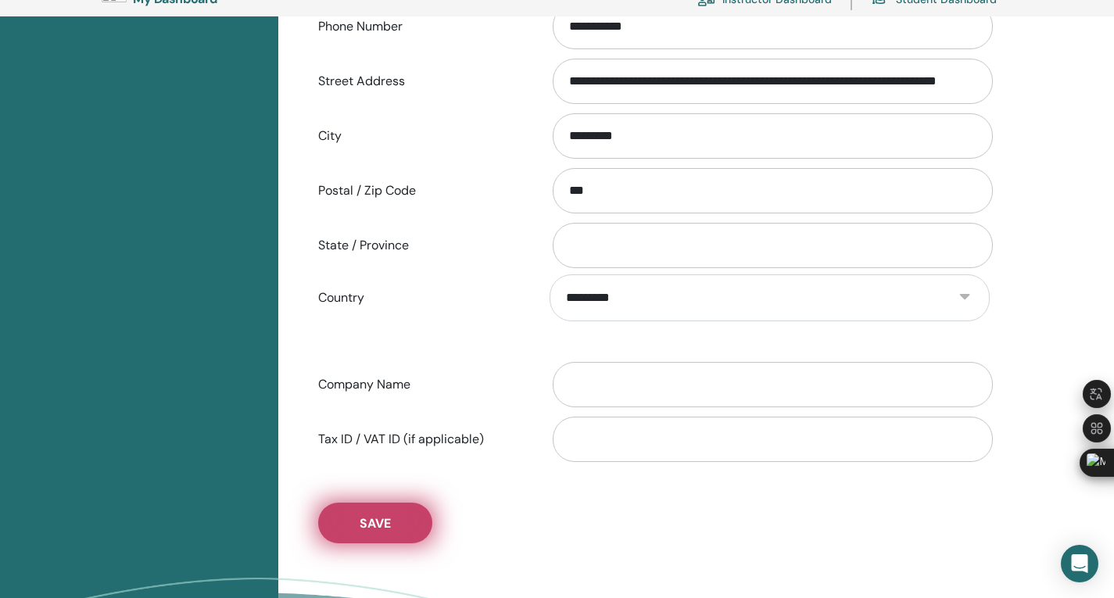
click at [356, 520] on button "Save" at bounding box center [375, 523] width 114 height 41
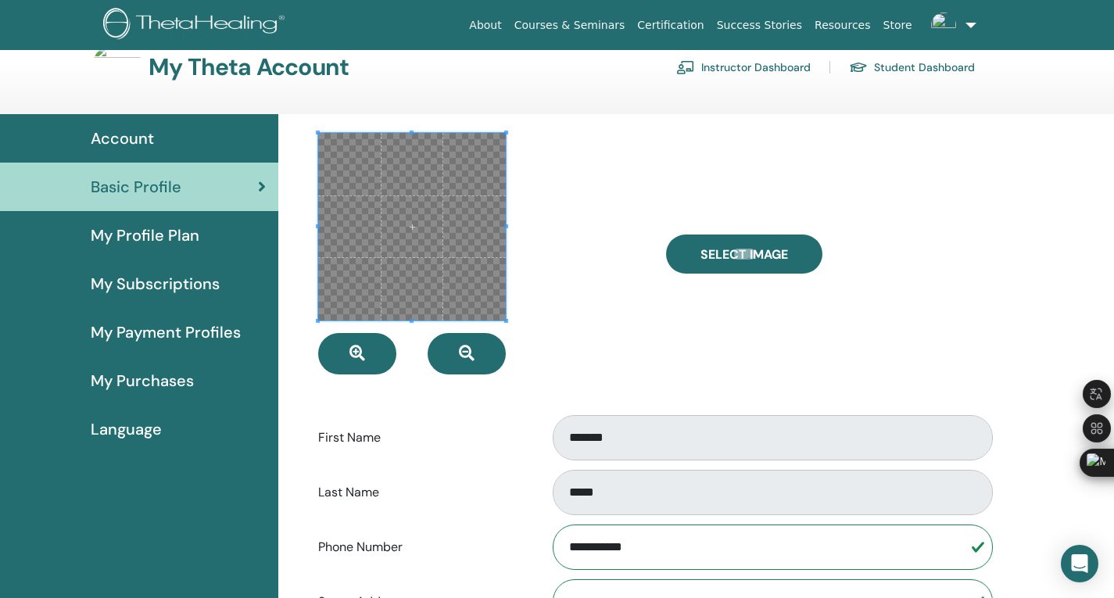
scroll to position [0, 0]
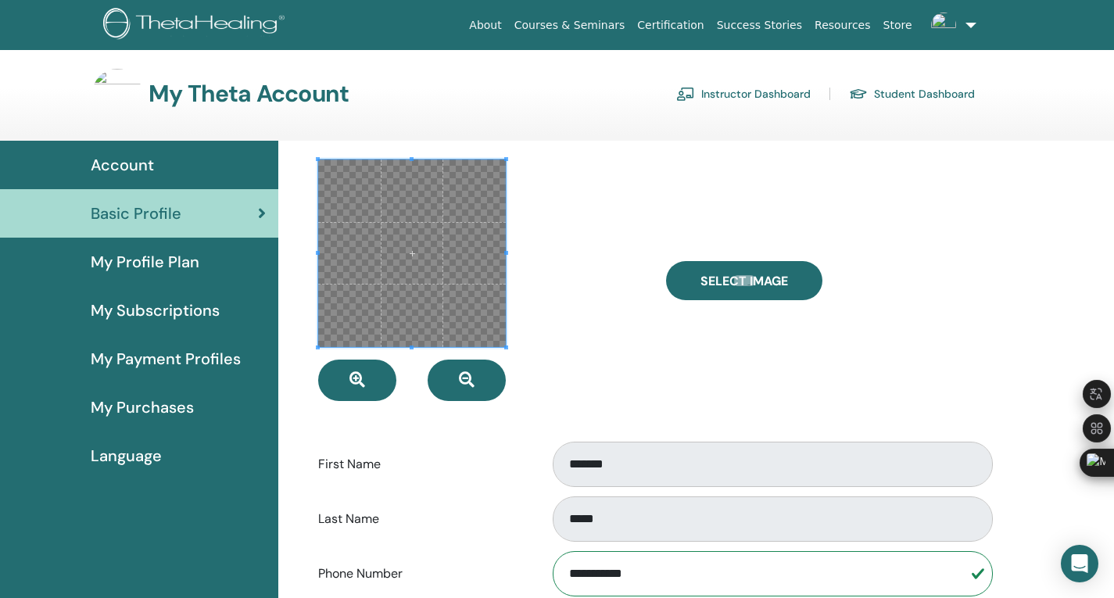
click at [104, 165] on span "Account" at bounding box center [122, 164] width 63 height 23
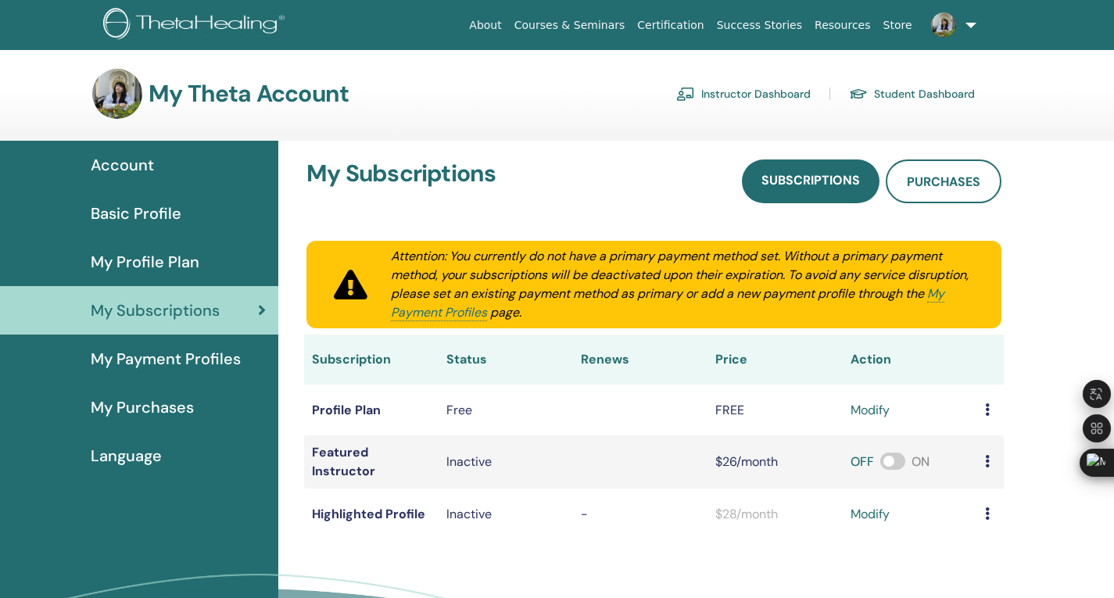
scroll to position [78, 0]
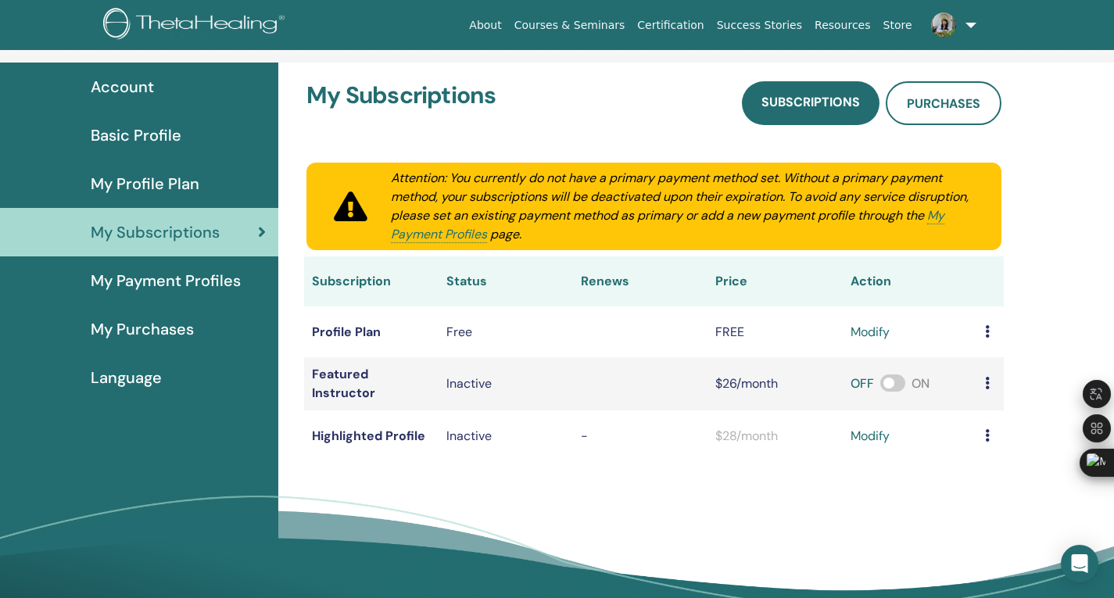
click at [981, 335] on td at bounding box center [990, 331] width 27 height 51
click at [987, 330] on icon at bounding box center [987, 331] width 5 height 13
click at [874, 330] on link "modify" at bounding box center [869, 332] width 39 height 19
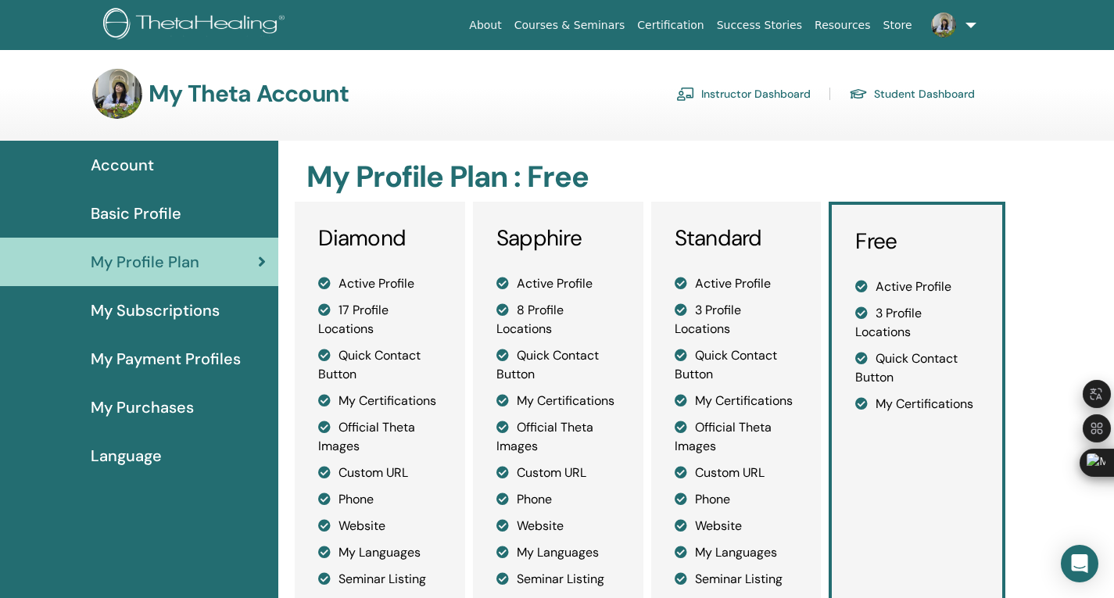
click at [134, 216] on span "Basic Profile" at bounding box center [136, 213] width 91 height 23
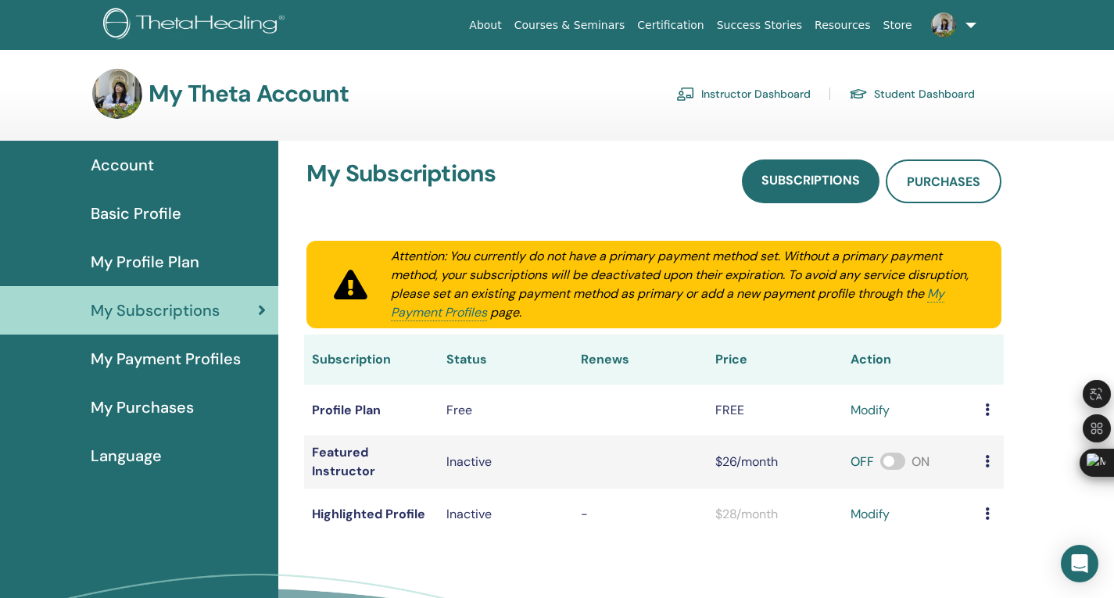
click at [140, 361] on span "My Payment Profiles" at bounding box center [166, 358] width 150 height 23
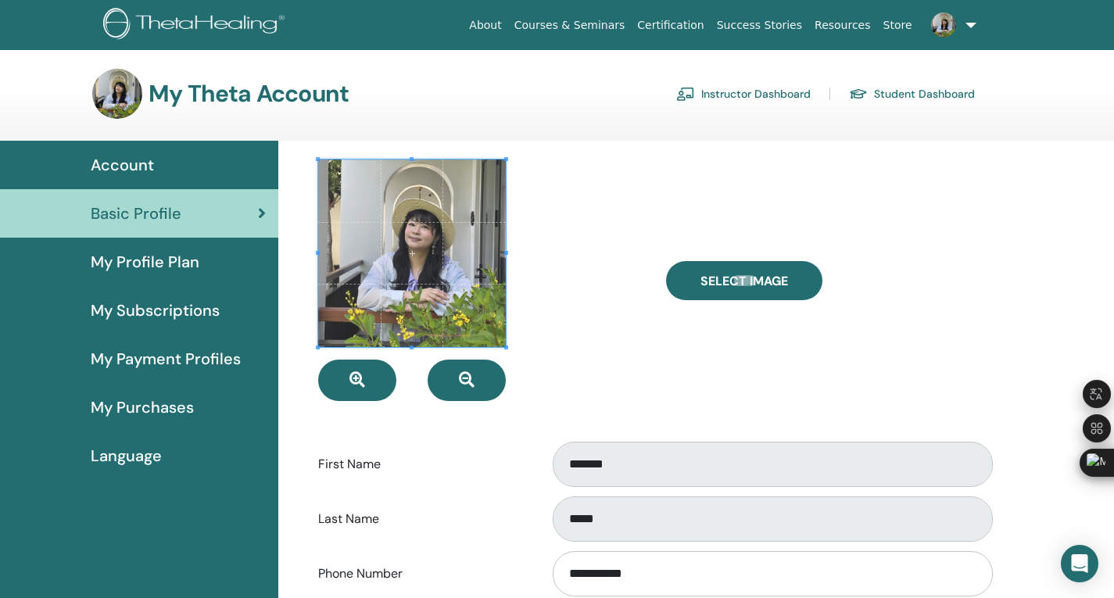
click at [789, 102] on link "Instructor Dashboard" at bounding box center [743, 93] width 134 height 25
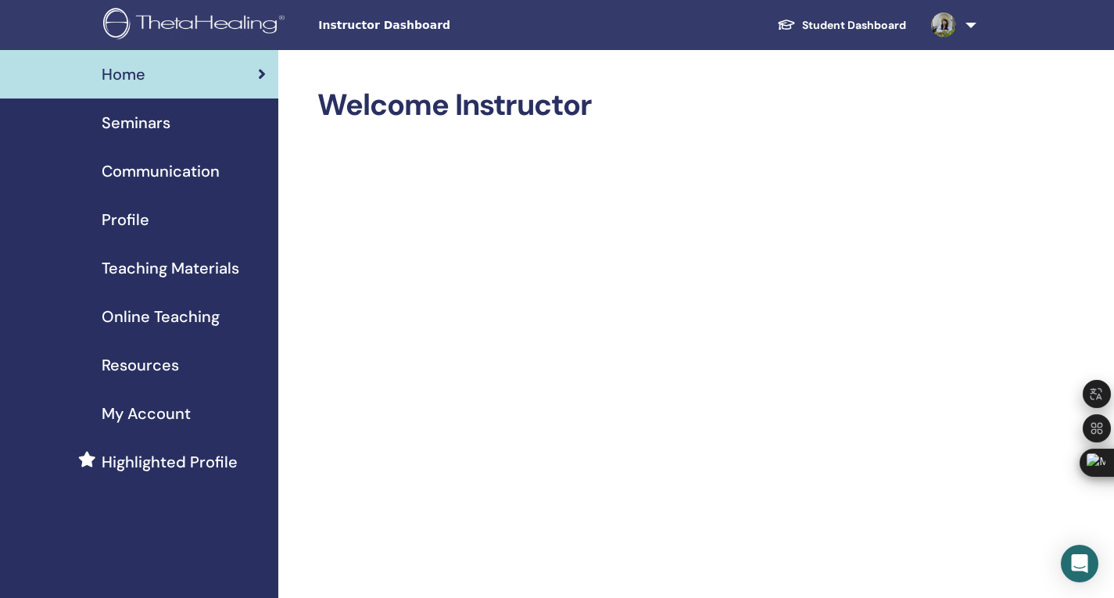
click at [133, 119] on span "Seminars" at bounding box center [136, 122] width 69 height 23
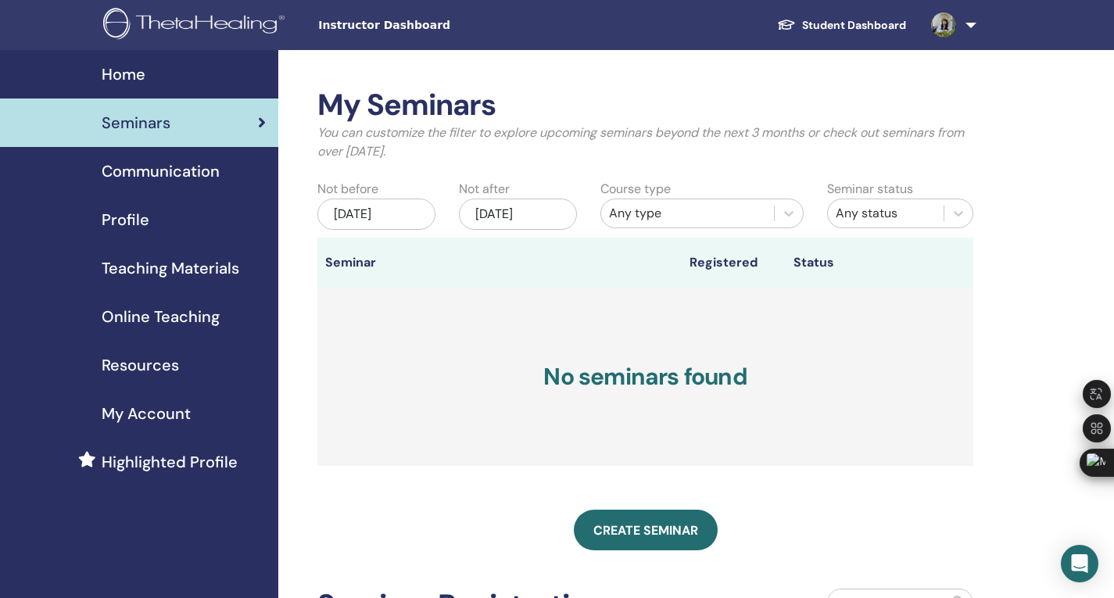
click at [166, 170] on span "Communication" at bounding box center [161, 170] width 118 height 23
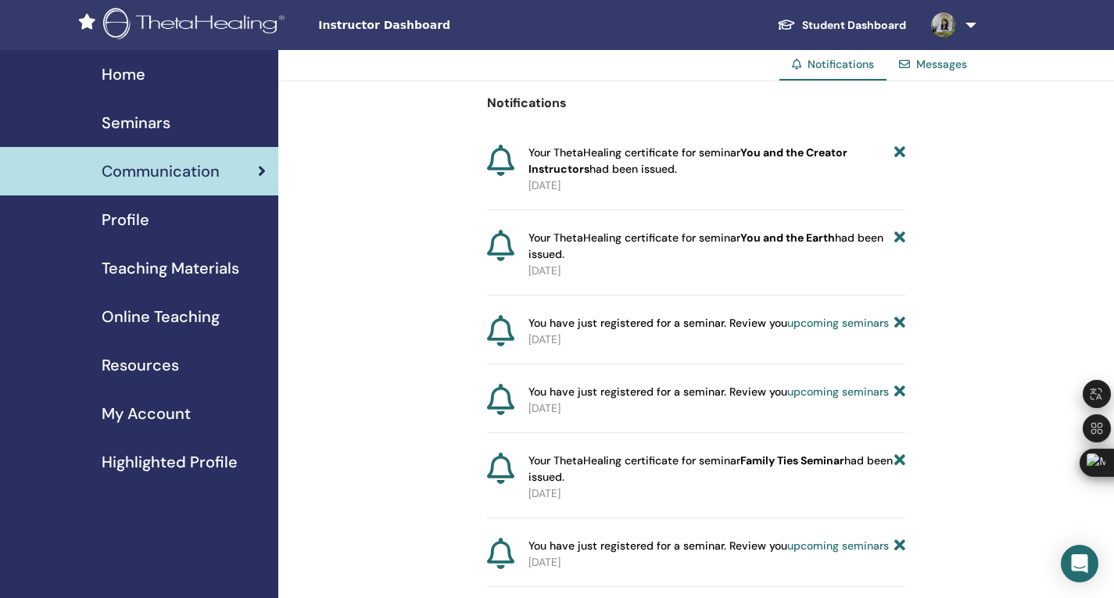
click at [123, 223] on span "Profile" at bounding box center [126, 219] width 48 height 23
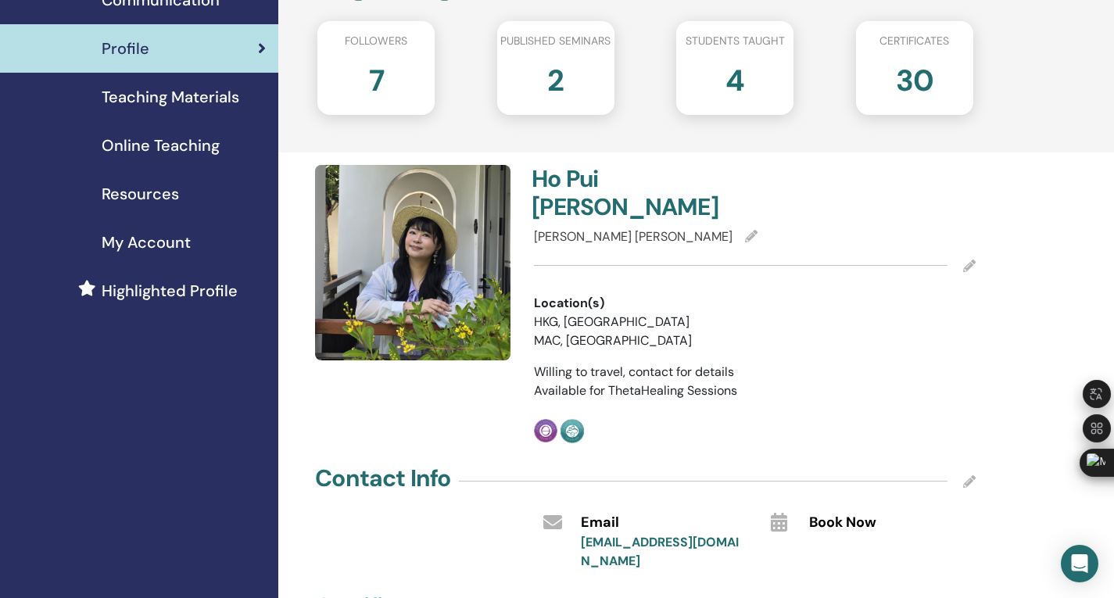
scroll to position [156, 0]
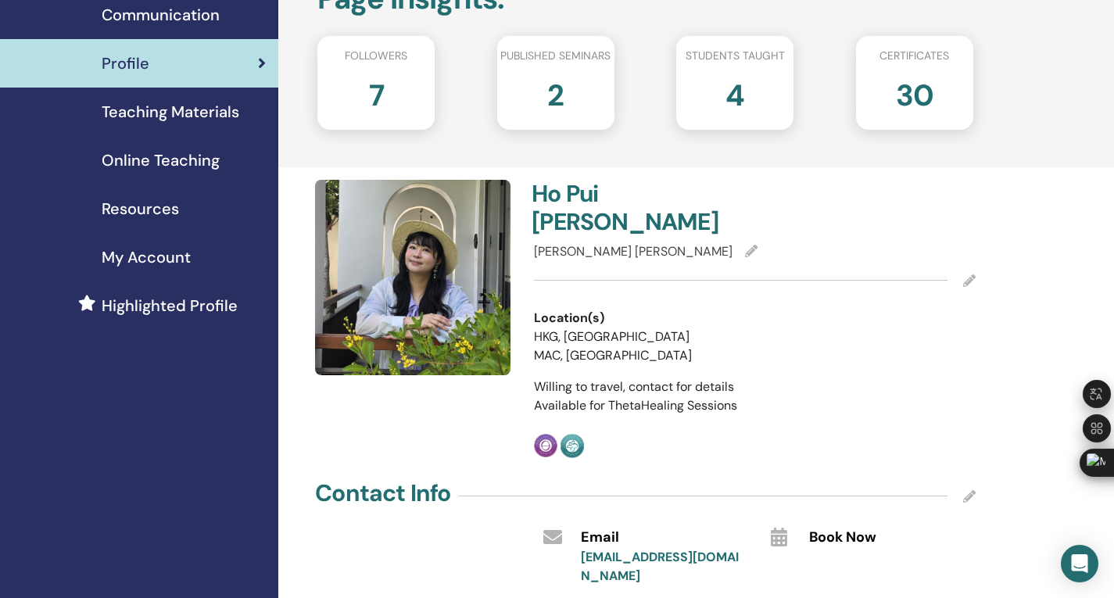
click at [367, 95] on div "7" at bounding box center [376, 101] width 141 height 63
click at [377, 94] on h2 "7" at bounding box center [376, 92] width 15 height 44
click at [382, 86] on h2 "7" at bounding box center [376, 92] width 15 height 44
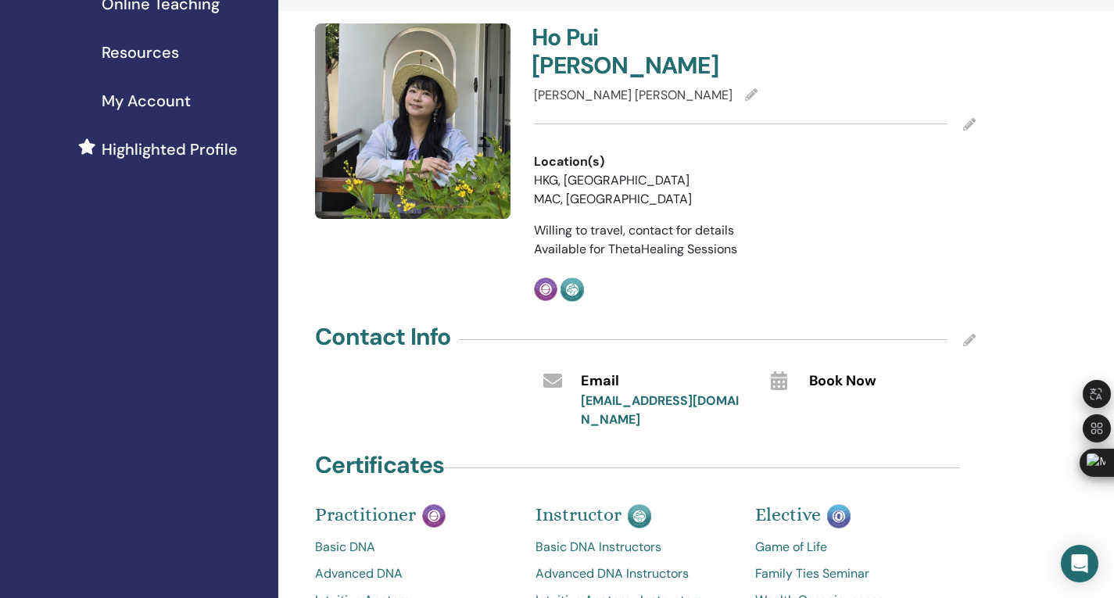
scroll to position [0, 0]
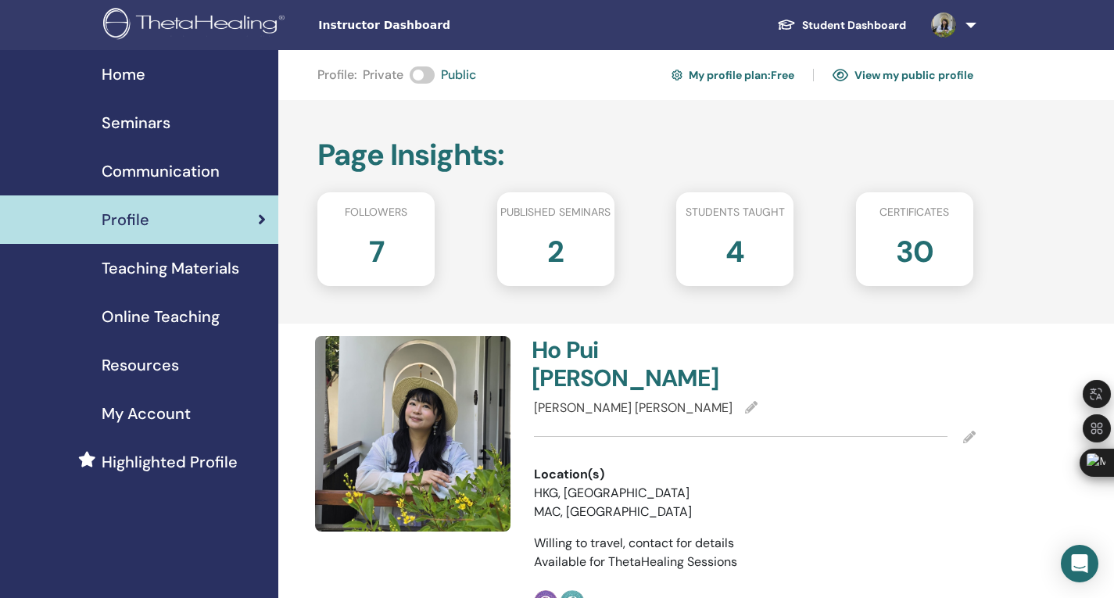
click at [937, 65] on link "View my public profile" at bounding box center [902, 75] width 141 height 25
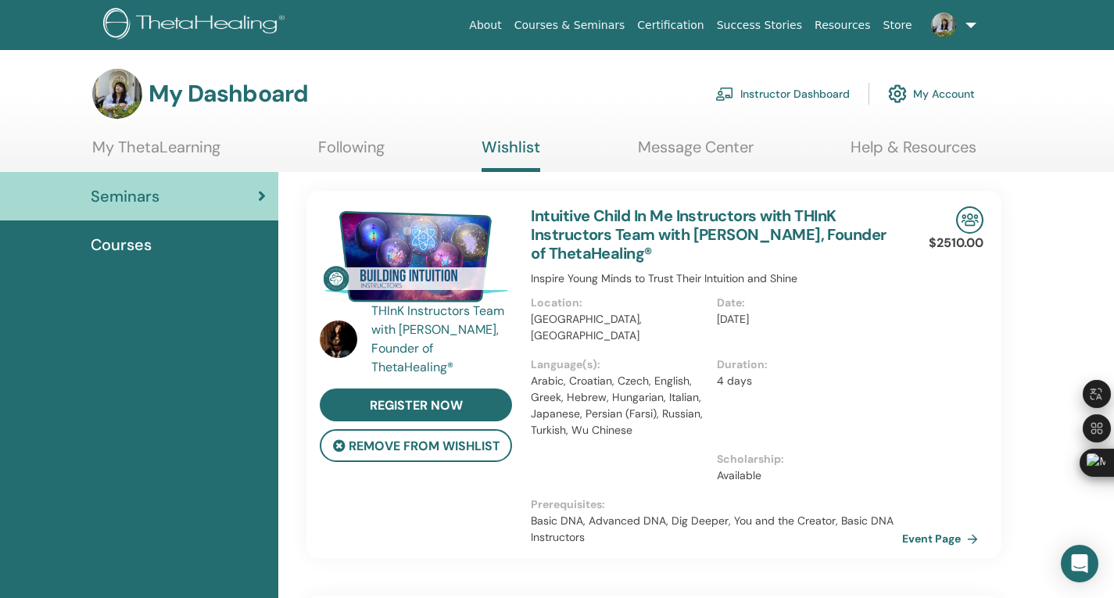
click at [152, 235] on div "Courses" at bounding box center [139, 244] width 253 height 23
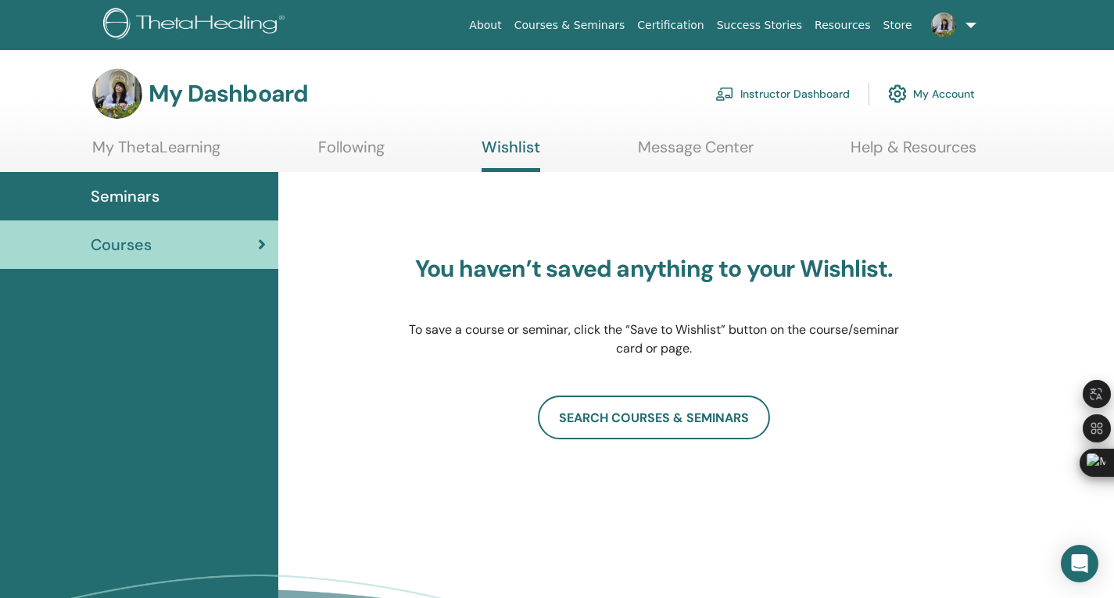
click at [191, 205] on div "Seminars" at bounding box center [139, 195] width 253 height 23
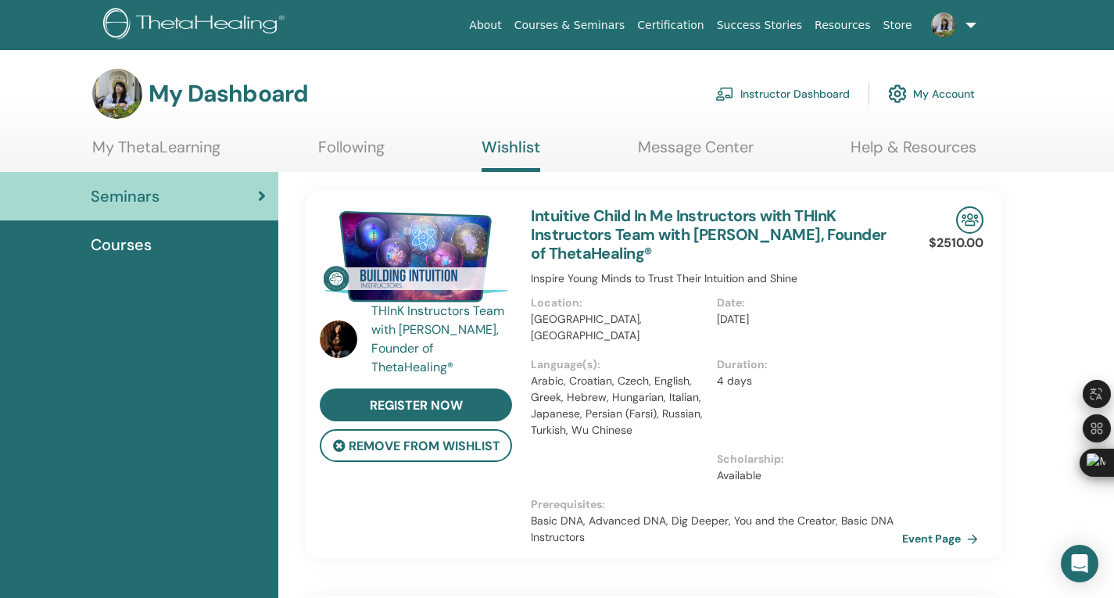
click at [700, 150] on link "Message Center" at bounding box center [696, 153] width 116 height 30
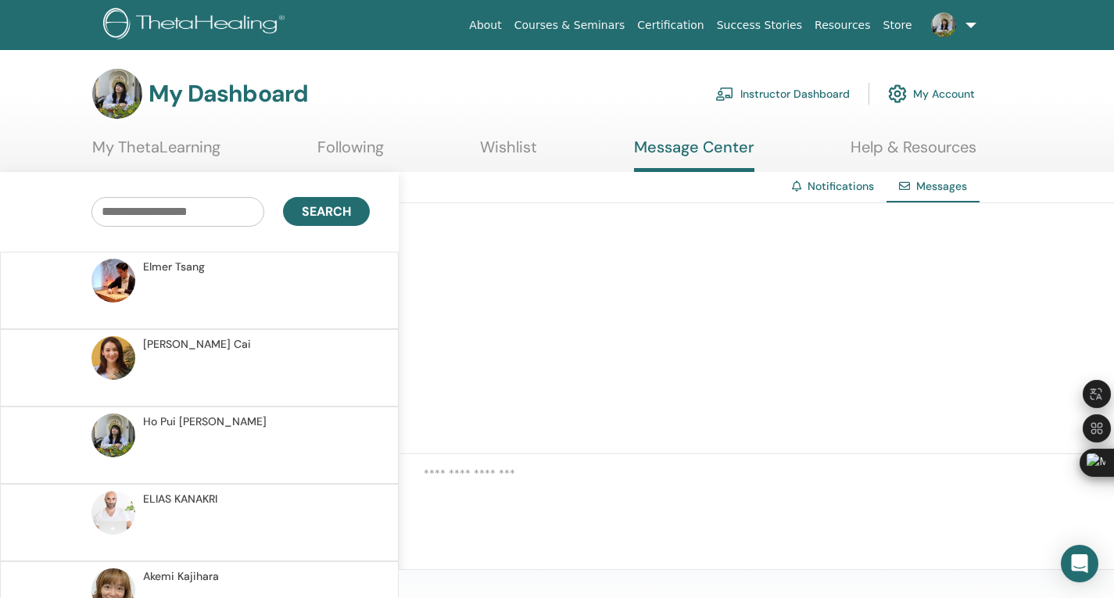
click at [182, 340] on span "Lena Cai" at bounding box center [197, 344] width 108 height 16
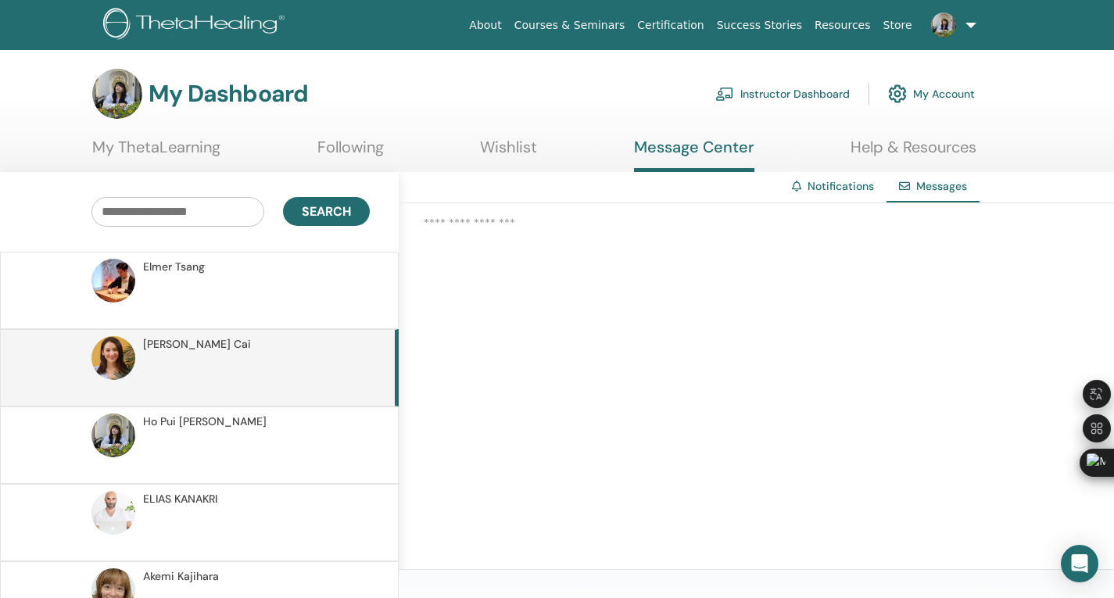
click at [216, 284] on p at bounding box center [256, 298] width 227 height 47
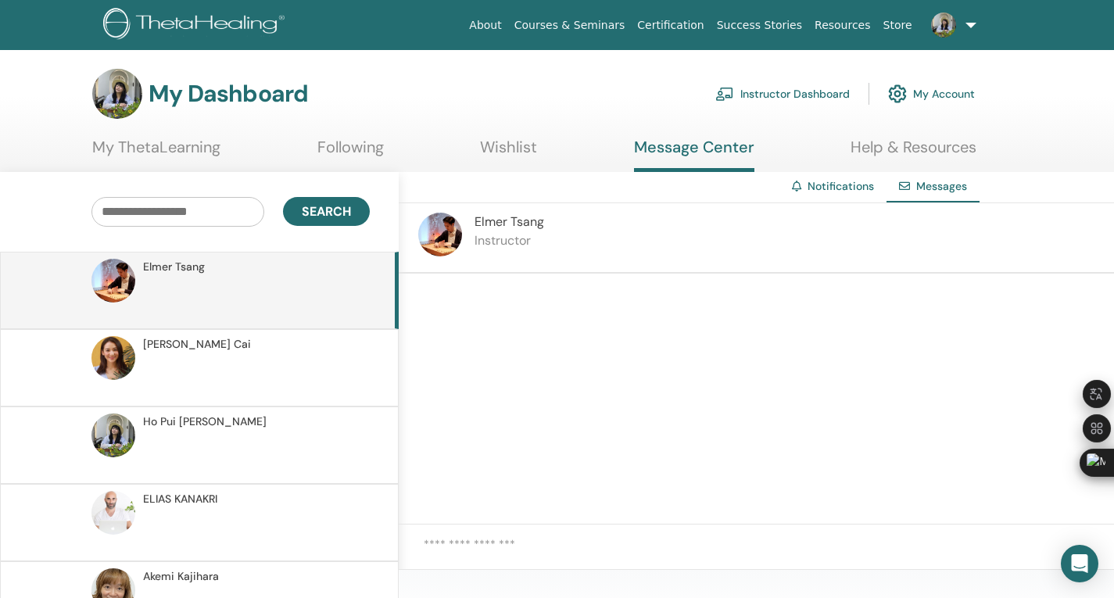
click at [175, 269] on span "Elmer Tsang" at bounding box center [174, 267] width 62 height 16
click at [444, 236] on img at bounding box center [440, 235] width 44 height 44
click at [495, 224] on span "Elmer Tsang" at bounding box center [509, 221] width 70 height 16
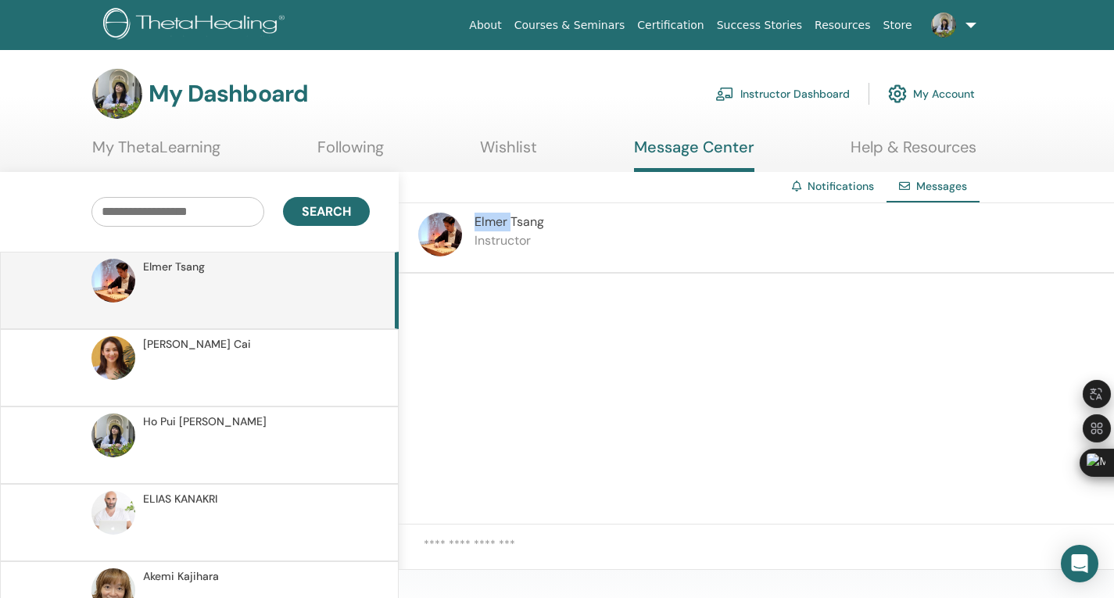
click at [495, 224] on span "Elmer Tsang" at bounding box center [509, 221] width 70 height 16
click at [426, 224] on img at bounding box center [440, 235] width 44 height 44
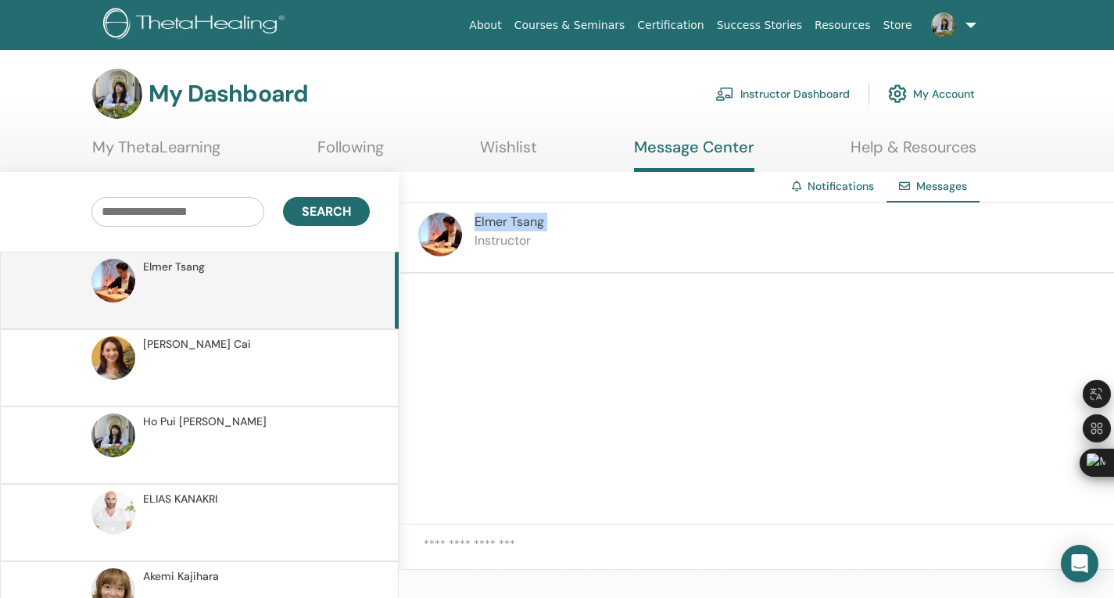
click at [195, 151] on link "My ThetaLearning" at bounding box center [156, 153] width 128 height 30
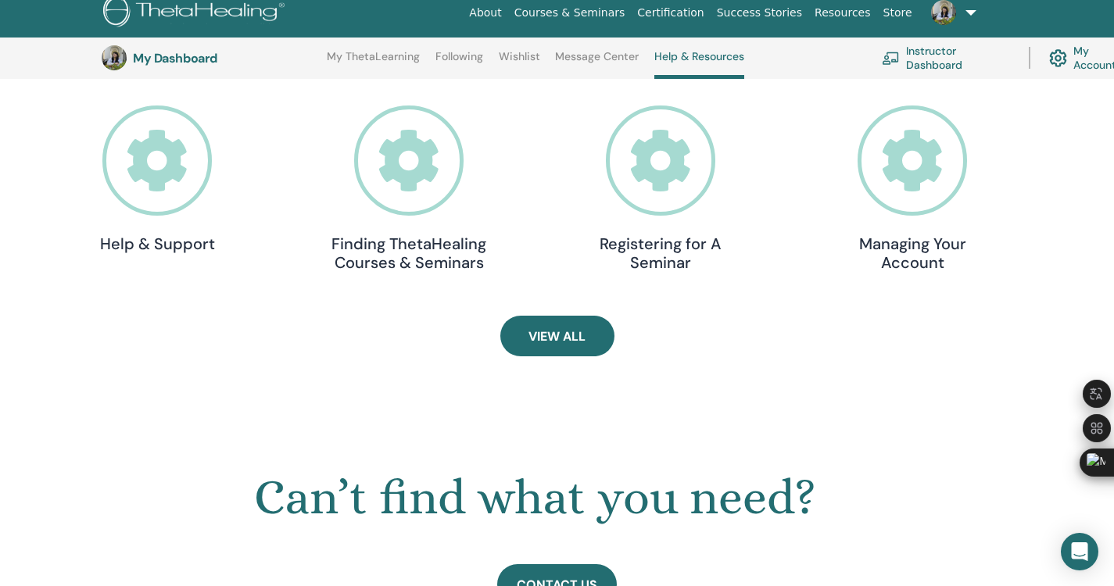
scroll to position [432, 0]
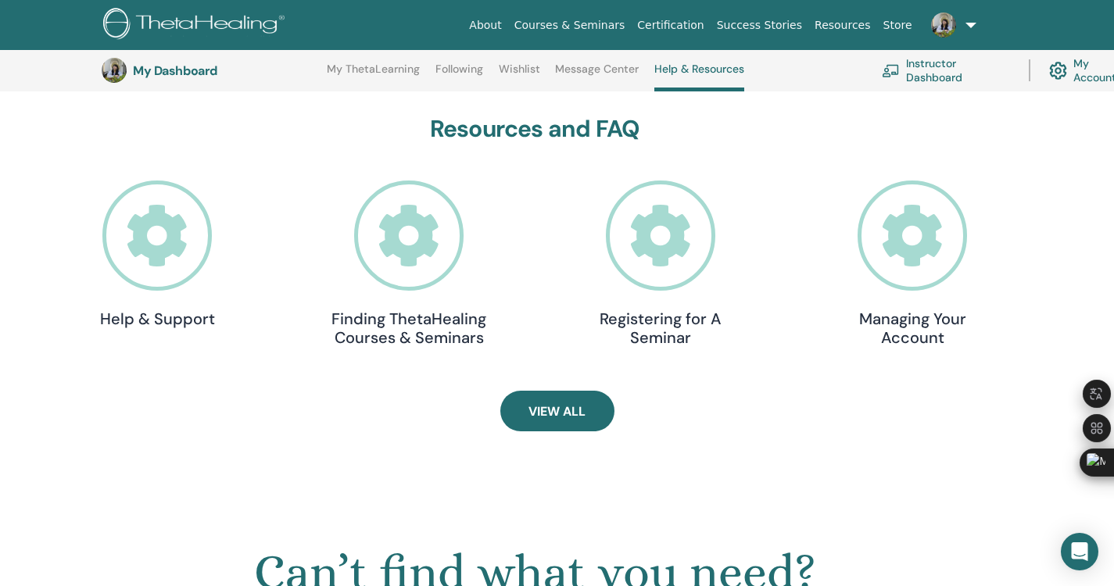
click at [903, 253] on icon at bounding box center [912, 236] width 110 height 110
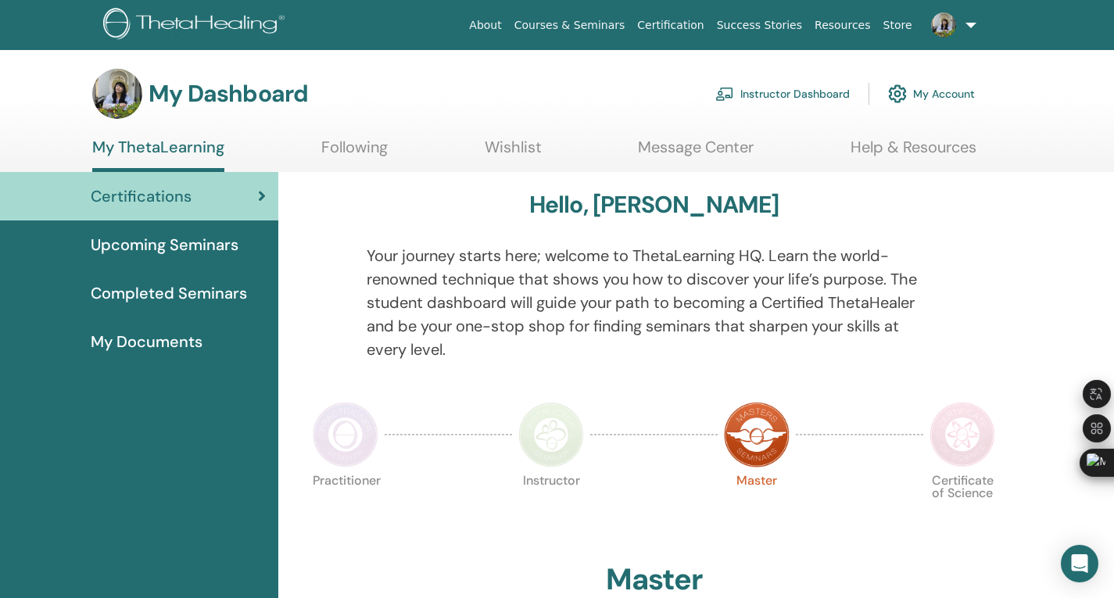
click at [354, 138] on link "Following" at bounding box center [354, 153] width 66 height 30
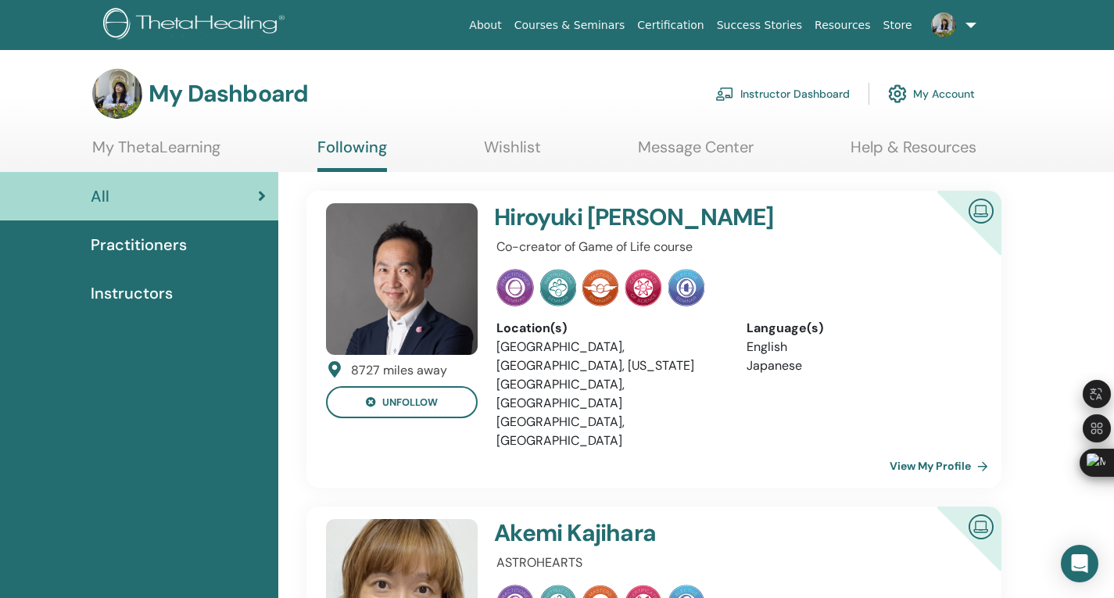
click at [757, 91] on link "Instructor Dashboard" at bounding box center [782, 94] width 134 height 34
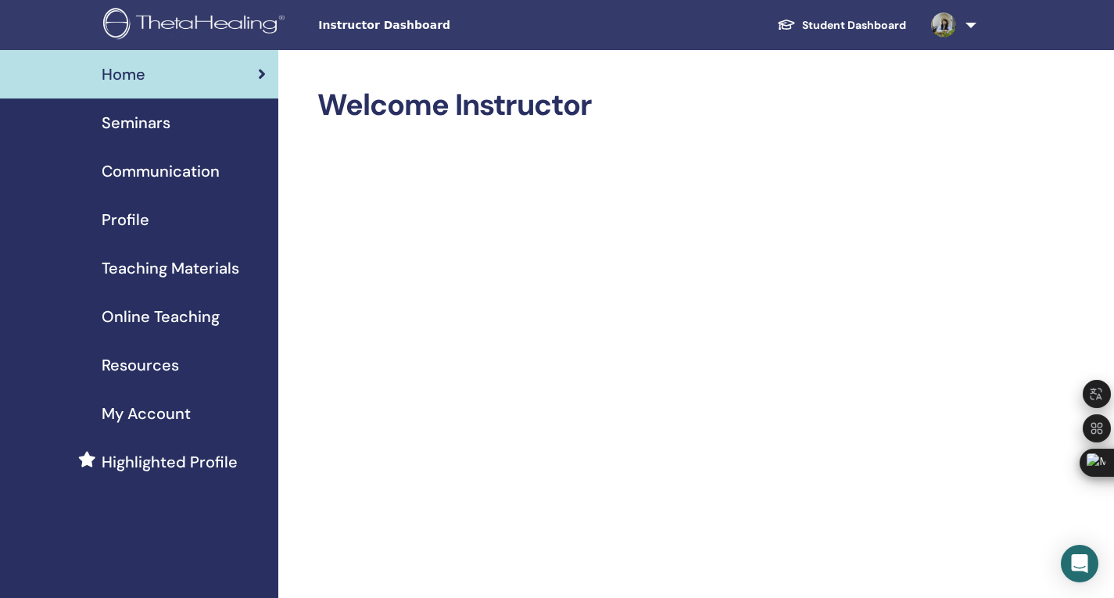
click at [147, 125] on span "Seminars" at bounding box center [136, 122] width 69 height 23
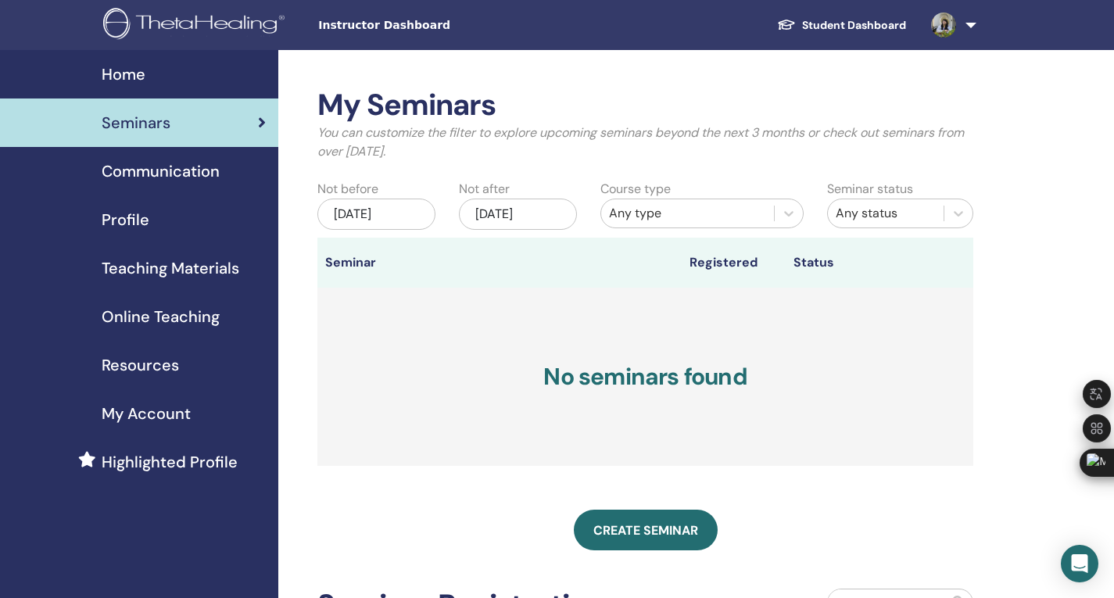
click at [184, 174] on span "Communication" at bounding box center [161, 170] width 118 height 23
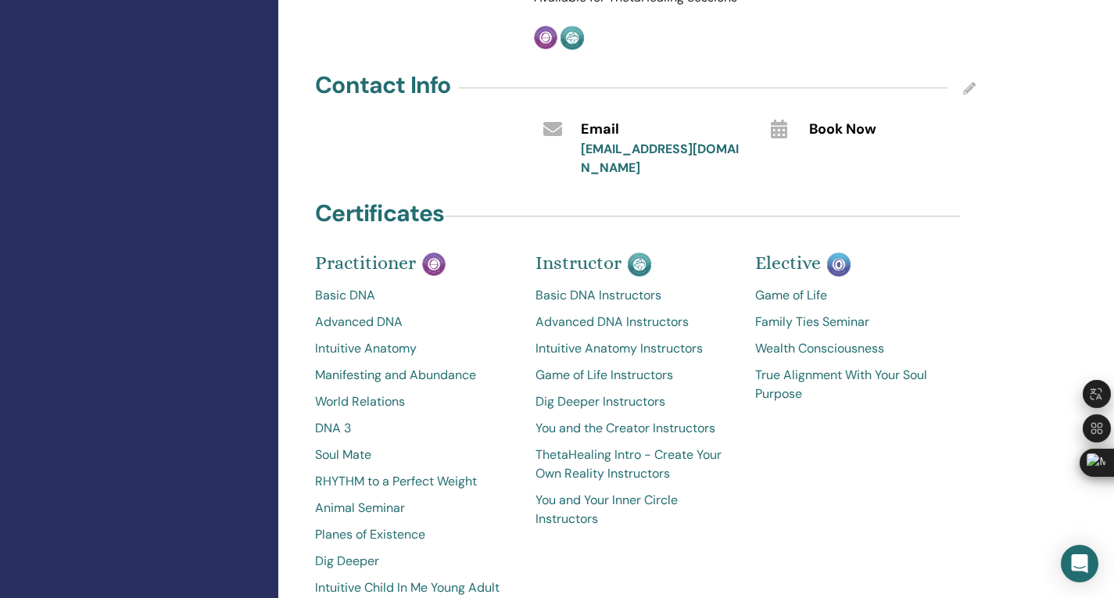
scroll to position [547, 0]
